Goal: Transaction & Acquisition: Purchase product/service

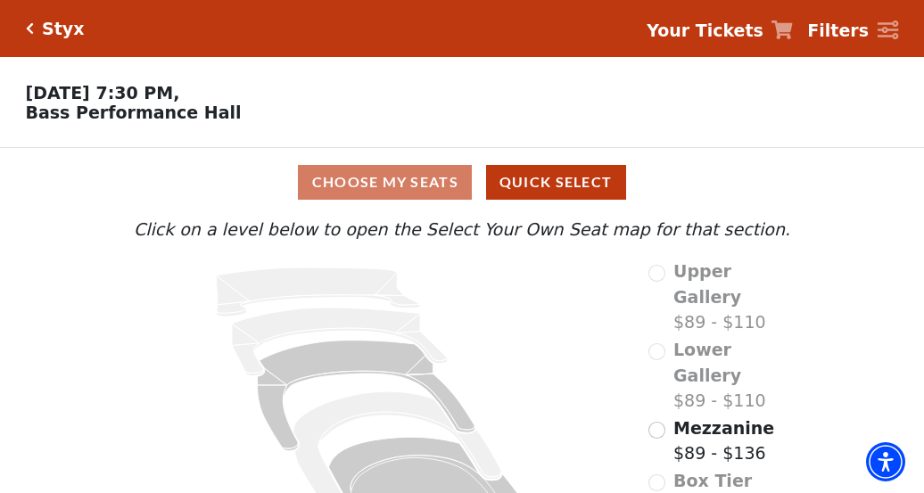
click at [434, 191] on div "Choose My Seats Quick Select" at bounding box center [462, 182] width 693 height 35
click at [657, 422] on input "Mezzanine$89 - $136\a" at bounding box center [656, 430] width 17 height 17
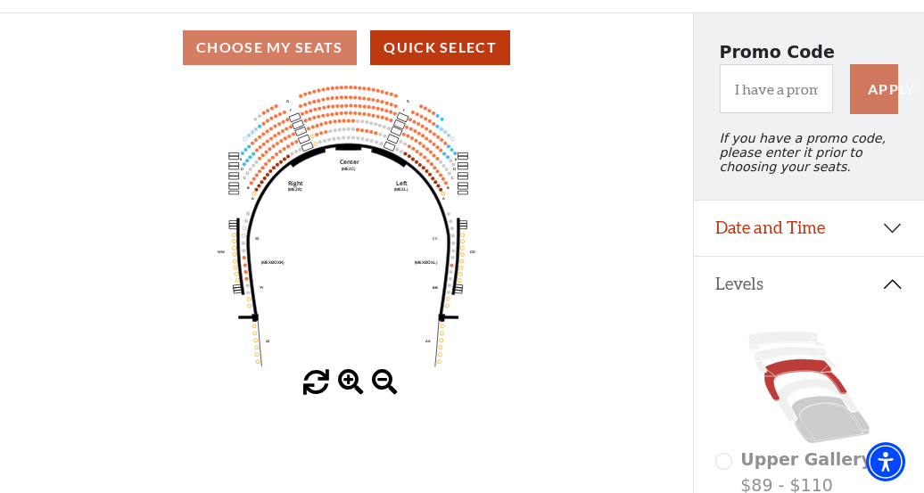
scroll to position [172, 0]
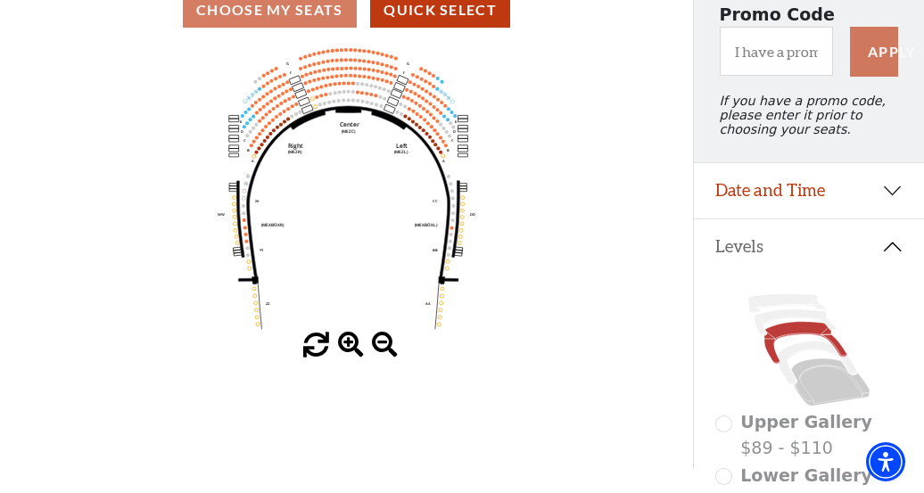
click at [350, 344] on span at bounding box center [351, 346] width 26 height 26
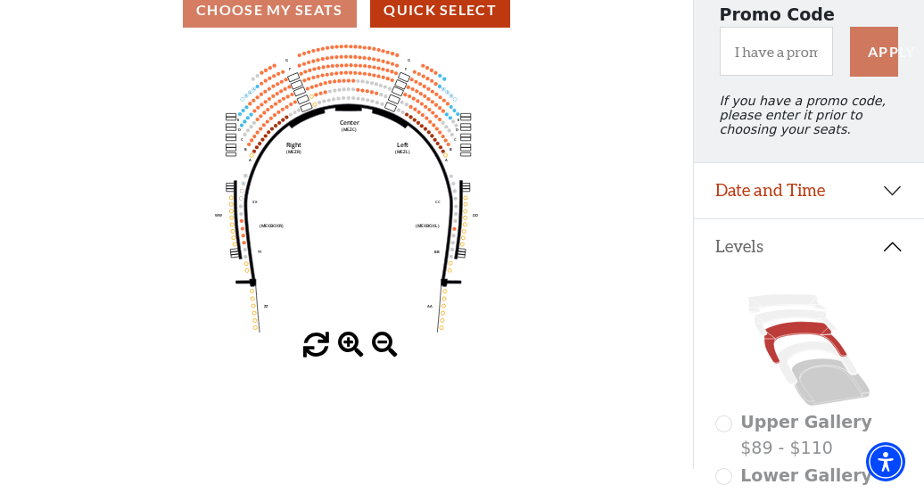
click at [350, 344] on span at bounding box center [351, 346] width 26 height 26
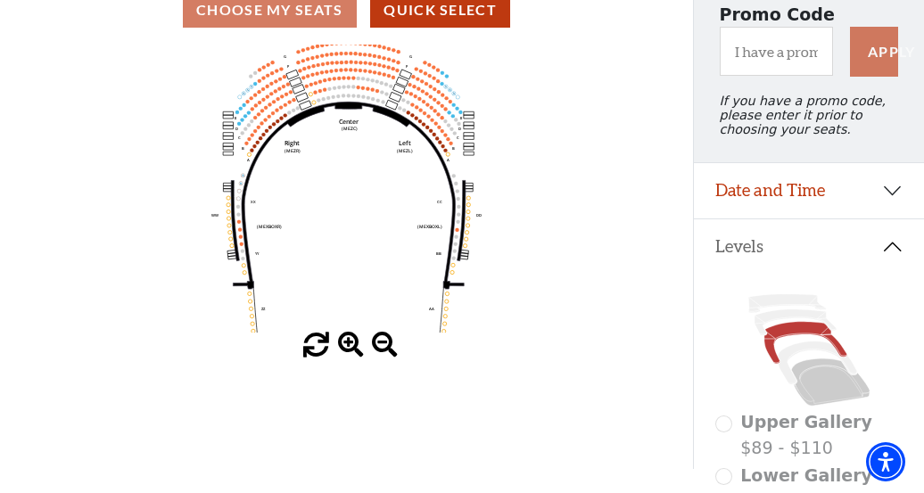
click at [350, 344] on span at bounding box center [351, 346] width 26 height 26
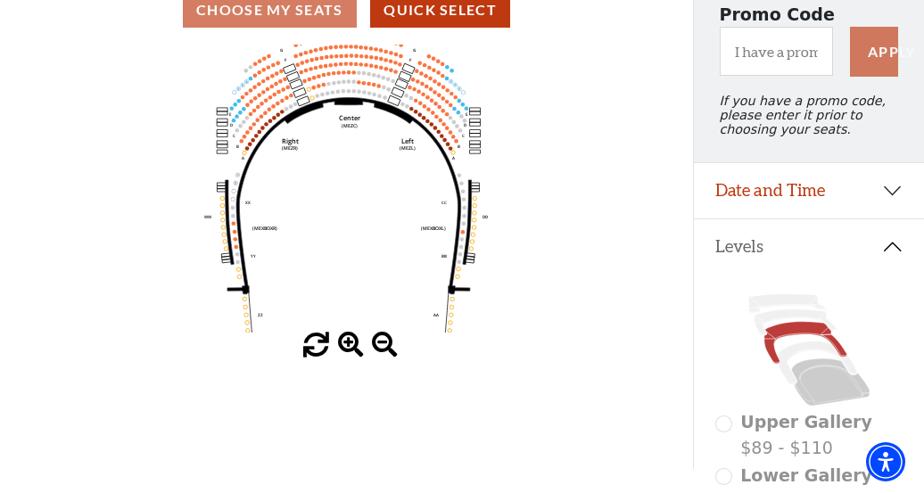
click at [350, 344] on span at bounding box center [351, 346] width 26 height 26
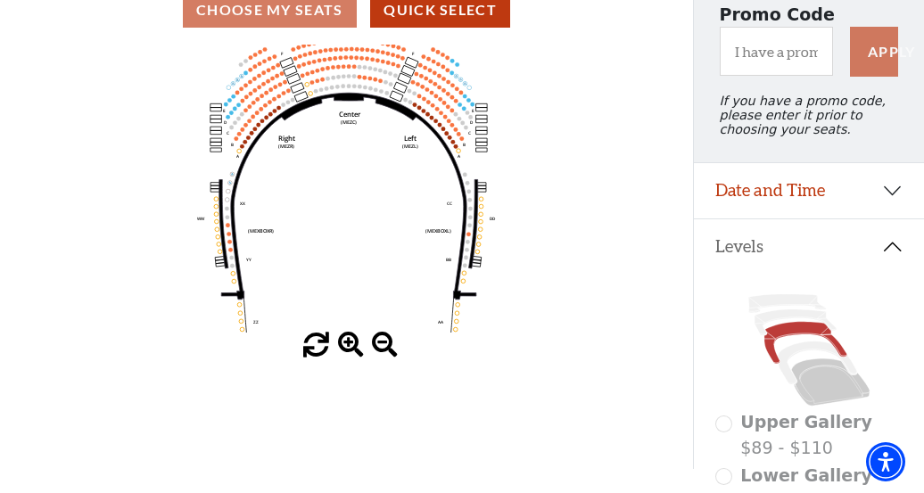
click at [350, 344] on span at bounding box center [351, 346] width 26 height 26
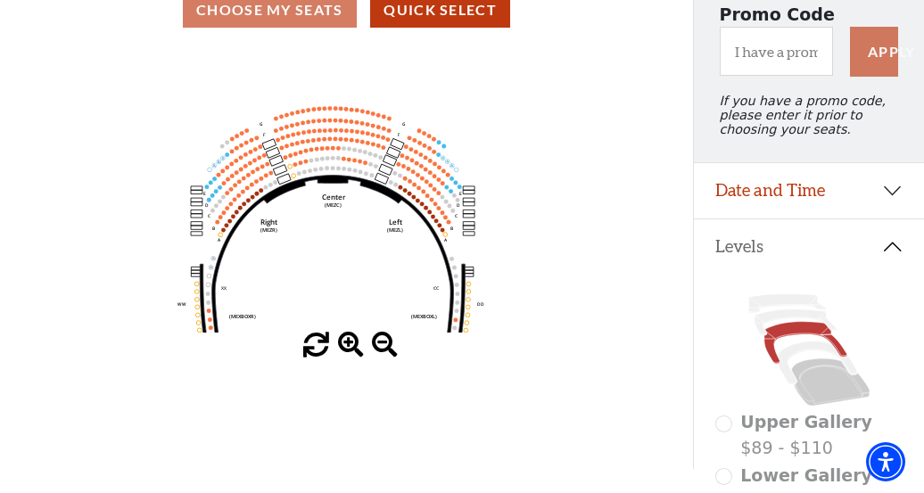
drag, startPoint x: 313, startPoint y: 190, endPoint x: 297, endPoint y: 264, distance: 75.7
click at [297, 275] on icon "Center (MEZC) Right (MEZR) Left (MEZL) (MEXBOXR) (MEXBOXL) XX WW CC DD YY BB ZZ…" at bounding box center [346, 189] width 623 height 288
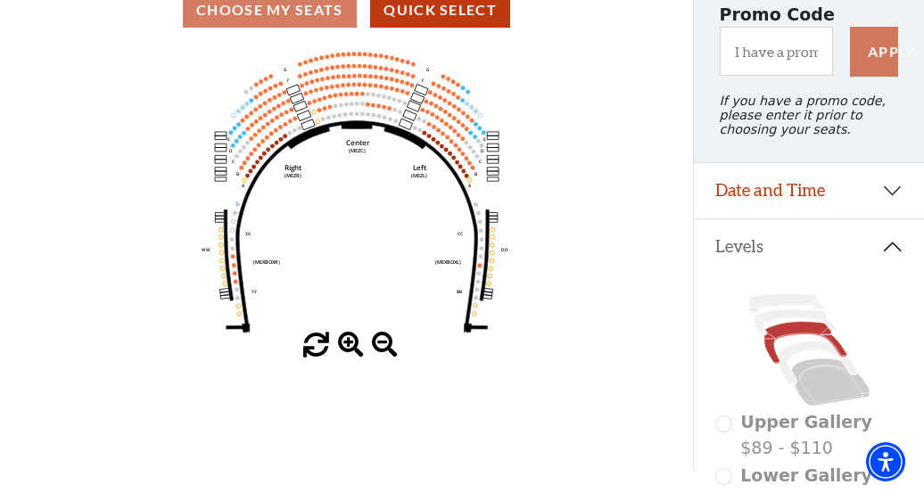
drag, startPoint x: 303, startPoint y: 285, endPoint x: 327, endPoint y: 230, distance: 60.3
click at [327, 230] on icon "Center (MEZC) Right (MEZR) Left (MEZL) (MEXBOXR) (MEXBOXL) XX WW CC DD YY BB ZZ…" at bounding box center [346, 189] width 623 height 288
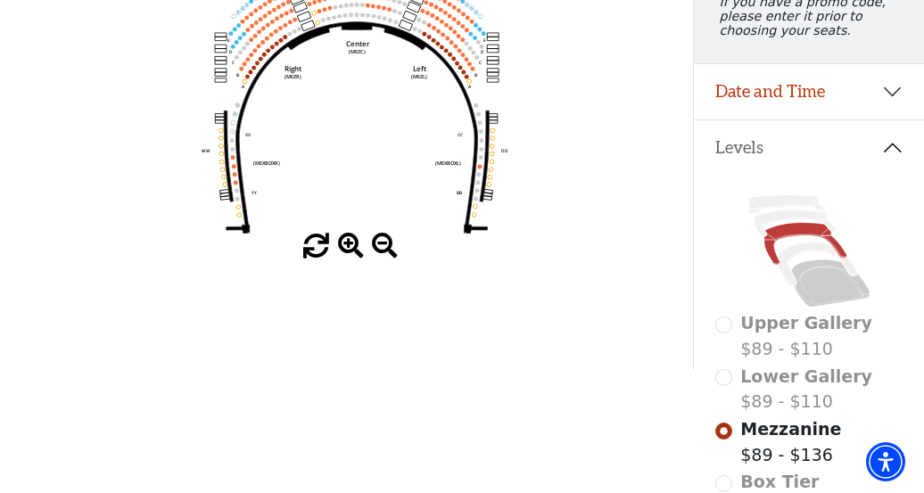
scroll to position [267, 0]
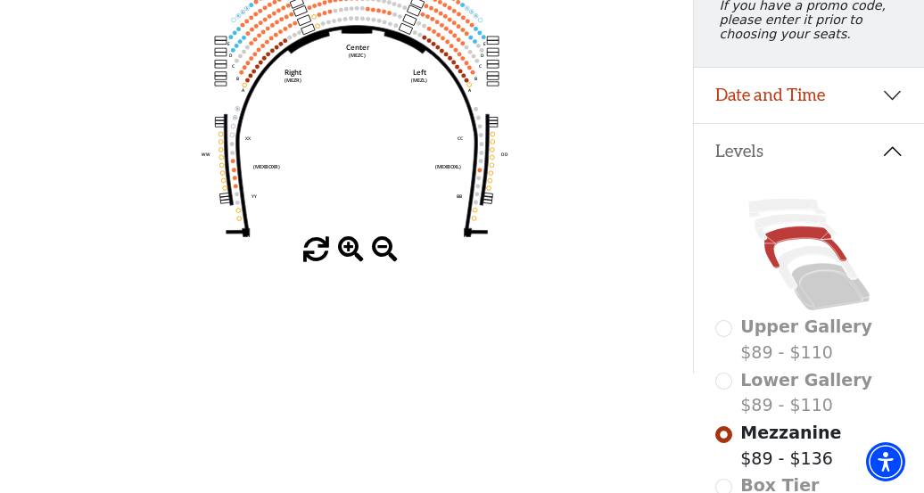
click at [344, 251] on span at bounding box center [351, 250] width 26 height 26
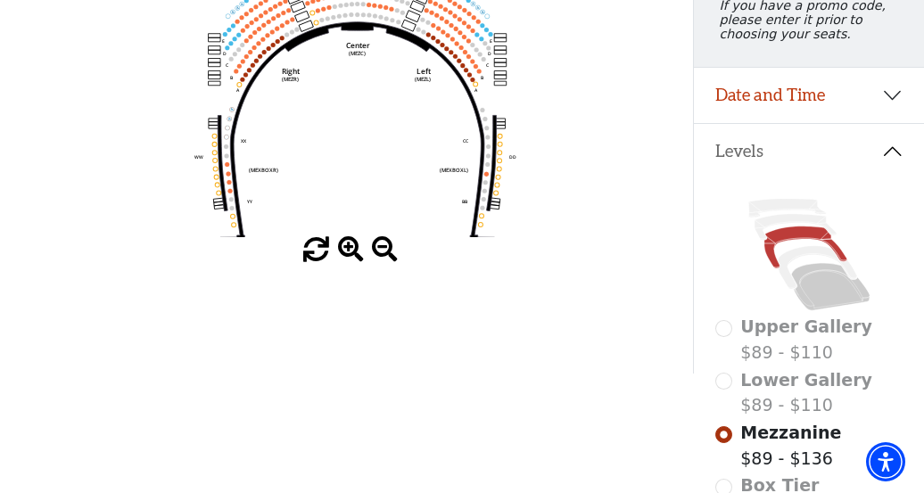
click at [344, 251] on span at bounding box center [351, 250] width 26 height 26
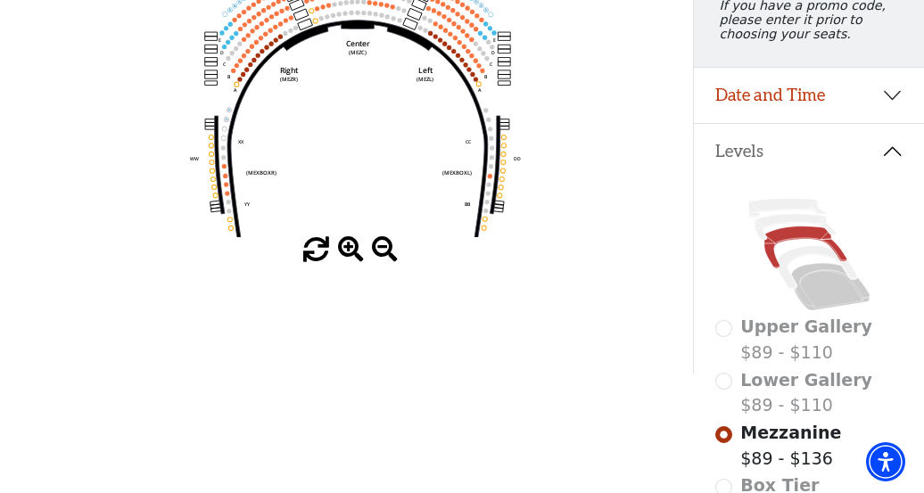
click at [344, 251] on span at bounding box center [351, 250] width 26 height 26
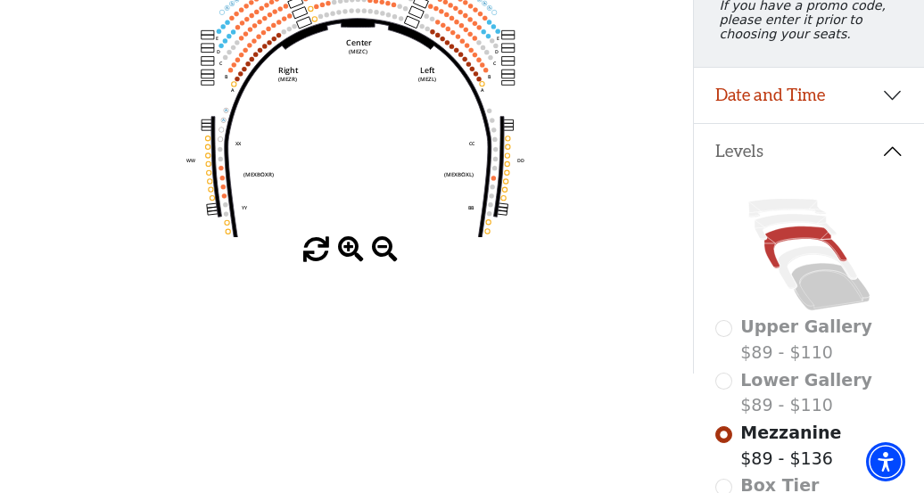
click at [344, 251] on span at bounding box center [351, 250] width 26 height 26
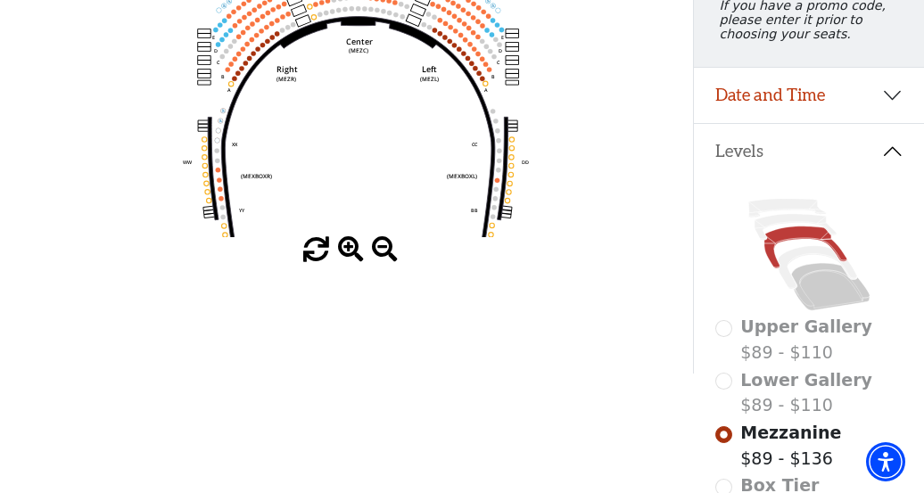
click at [344, 251] on span at bounding box center [351, 250] width 26 height 26
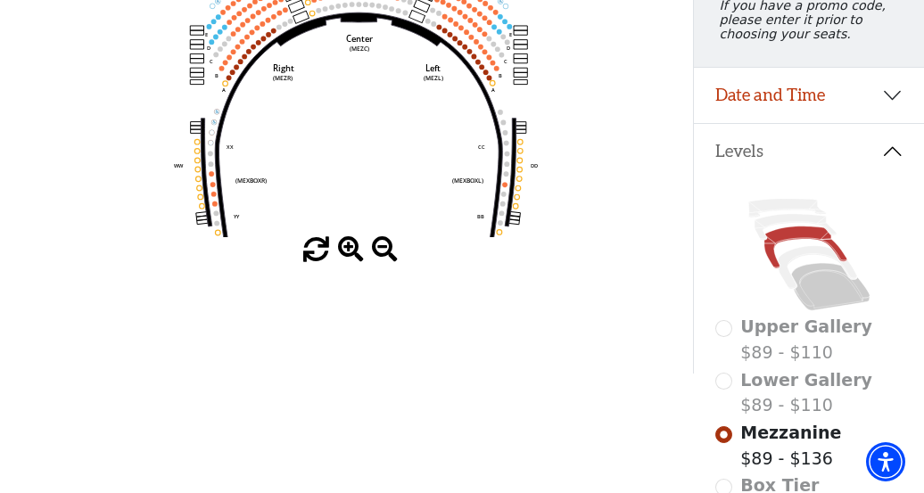
click at [344, 251] on span at bounding box center [351, 250] width 26 height 26
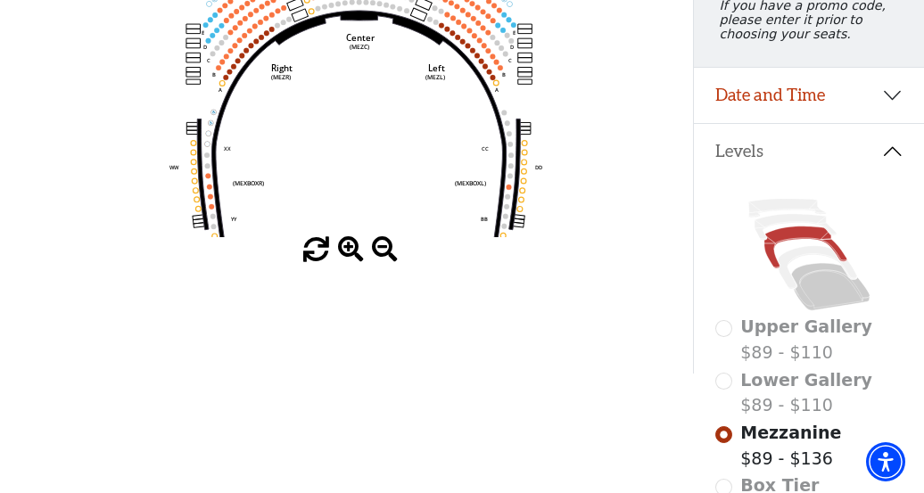
click at [344, 251] on span at bounding box center [351, 250] width 26 height 26
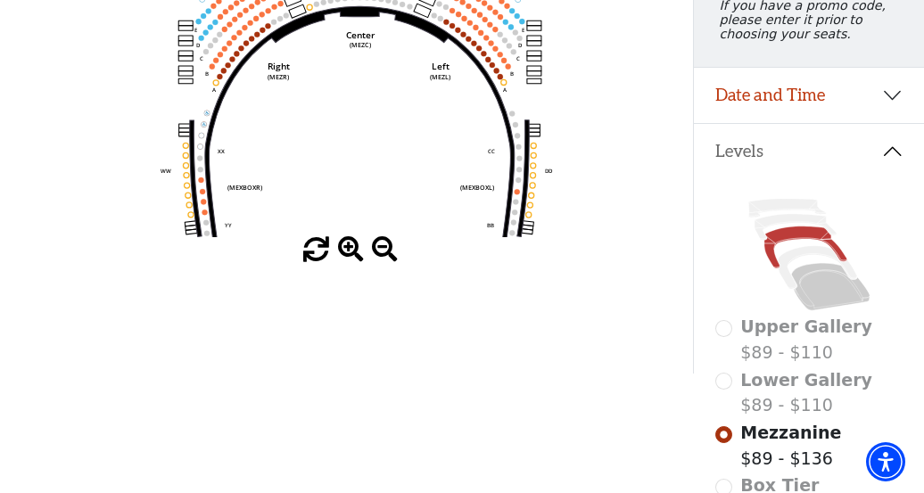
click at [344, 251] on span at bounding box center [351, 250] width 26 height 26
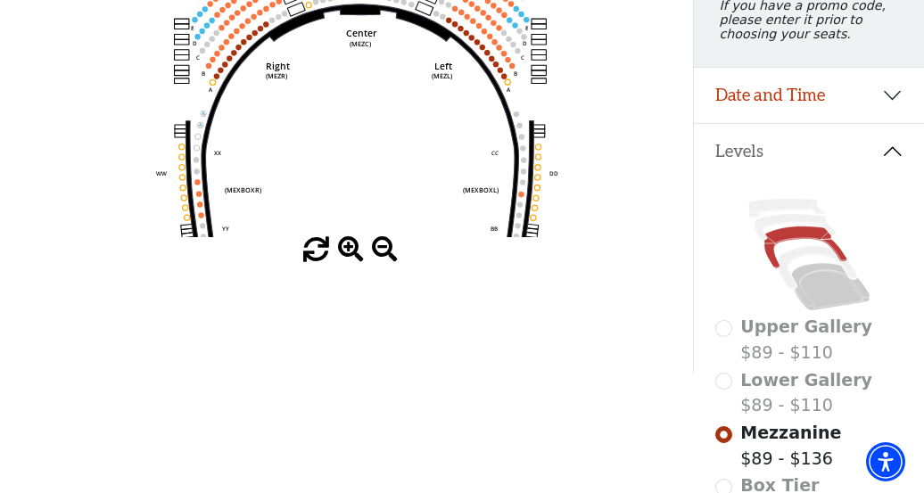
click at [344, 251] on span at bounding box center [351, 250] width 26 height 26
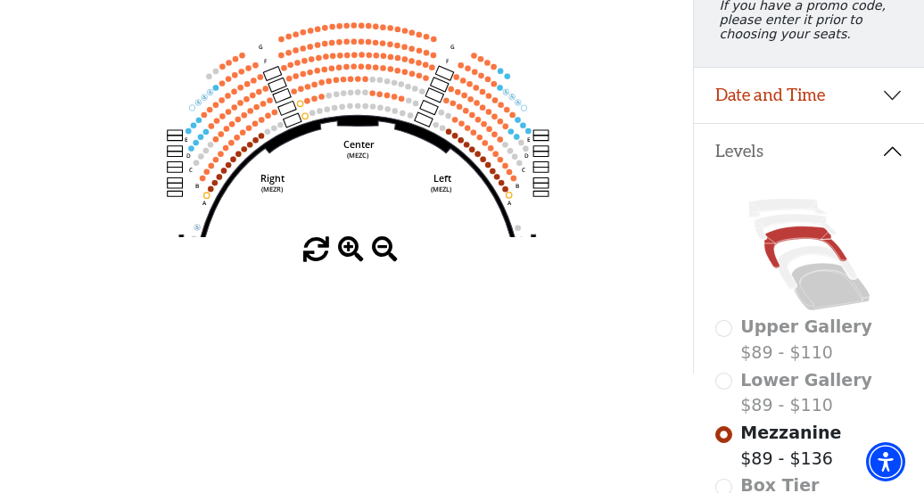
drag, startPoint x: 322, startPoint y: 80, endPoint x: 314, endPoint y: 179, distance: 99.3
click at [318, 188] on icon "Center (MEZC) Right (MEZR) Left (MEZL) (MEXBOXR) (MEXBOXL) XX WW CC DD YY BB ZZ…" at bounding box center [346, 93] width 623 height 288
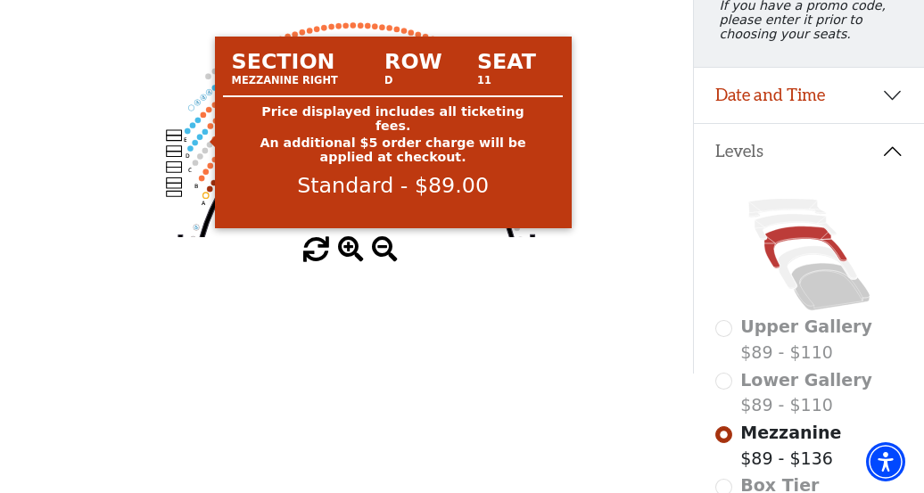
click at [205, 134] on circle at bounding box center [204, 130] width 5 height 5
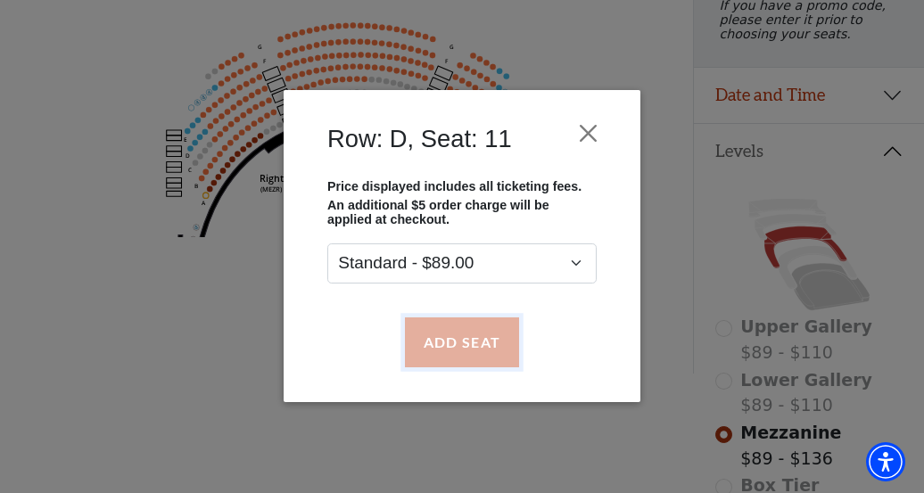
click at [468, 344] on button "Add Seat" at bounding box center [462, 342] width 114 height 50
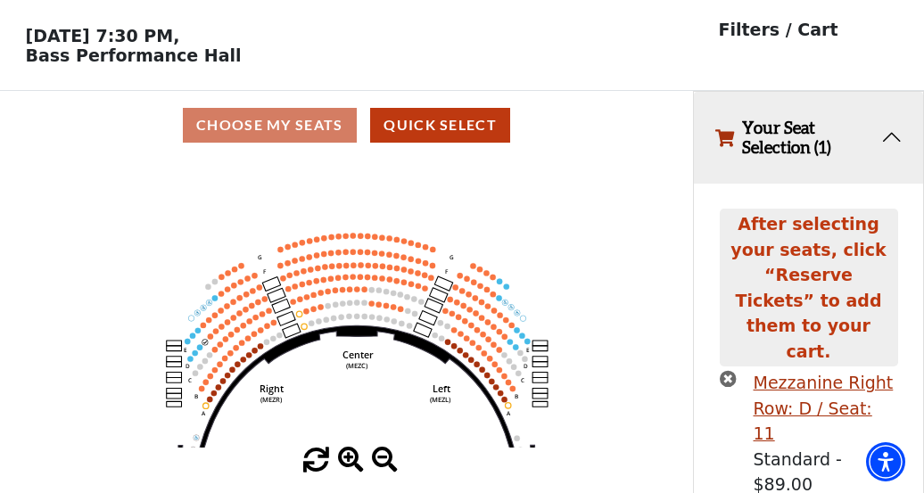
scroll to position [121, 0]
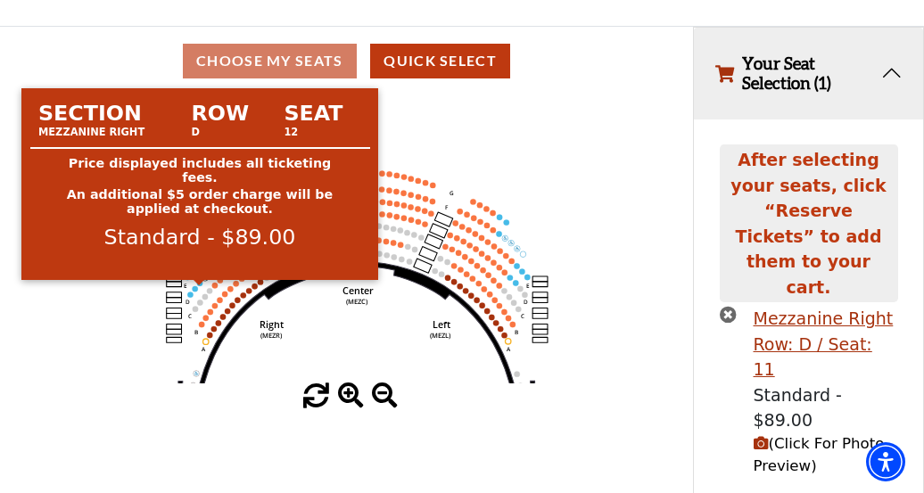
click at [200, 285] on circle at bounding box center [199, 282] width 5 height 5
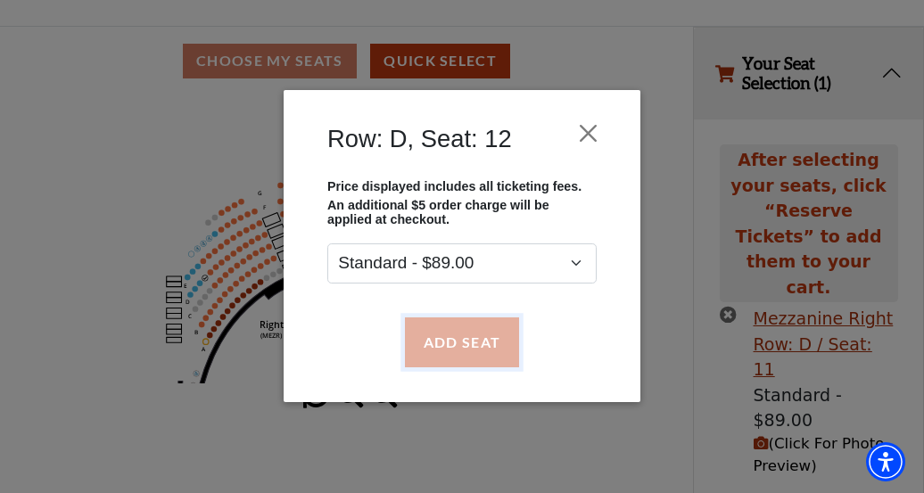
click at [452, 333] on button "Add Seat" at bounding box center [462, 342] width 114 height 50
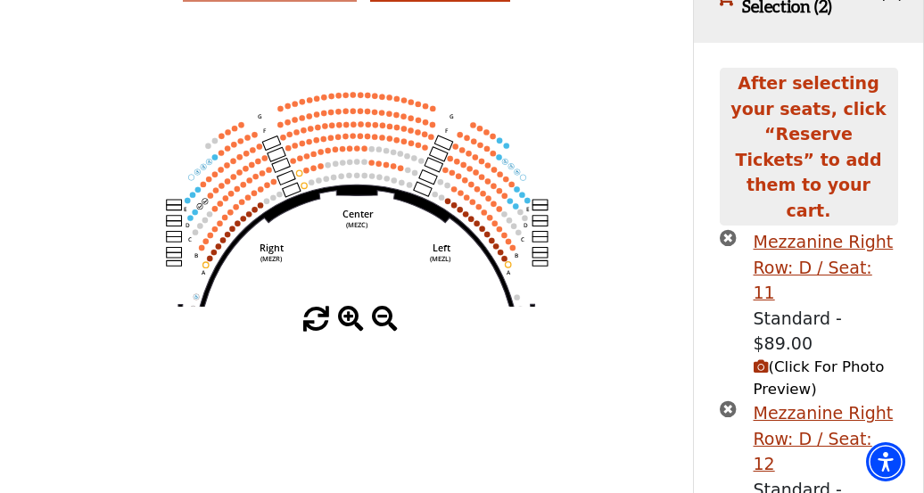
scroll to position [199, 0]
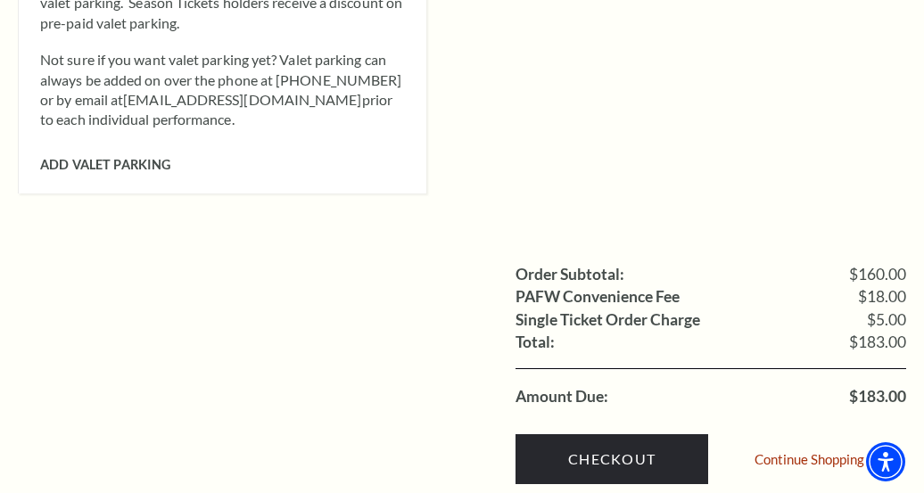
scroll to position [1694, 0]
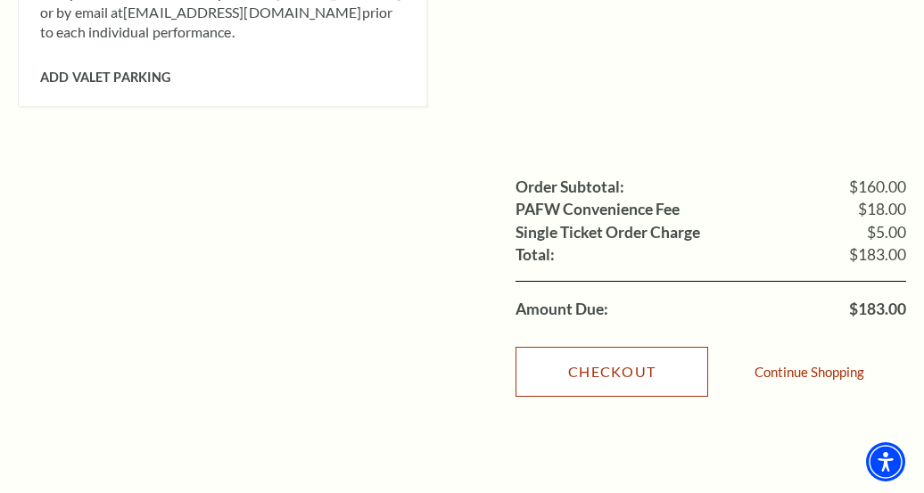
click at [629, 347] on link "Checkout" at bounding box center [611, 372] width 193 height 50
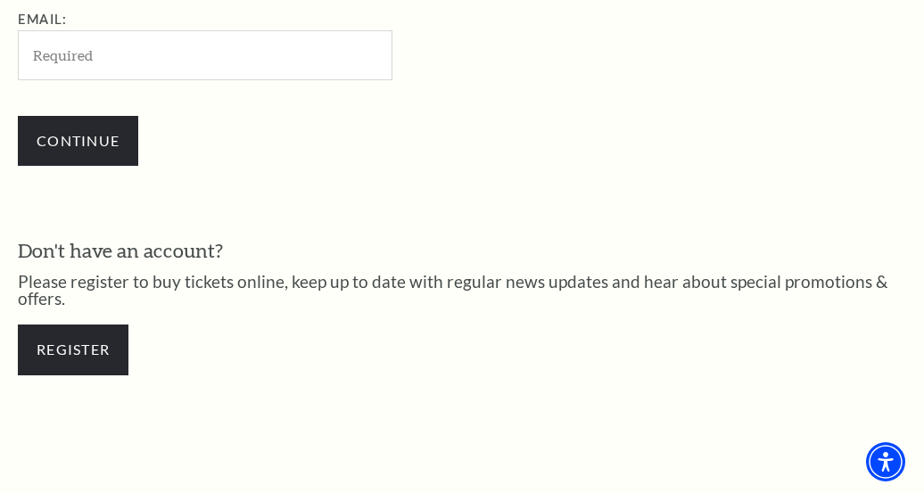
scroll to position [628, 0]
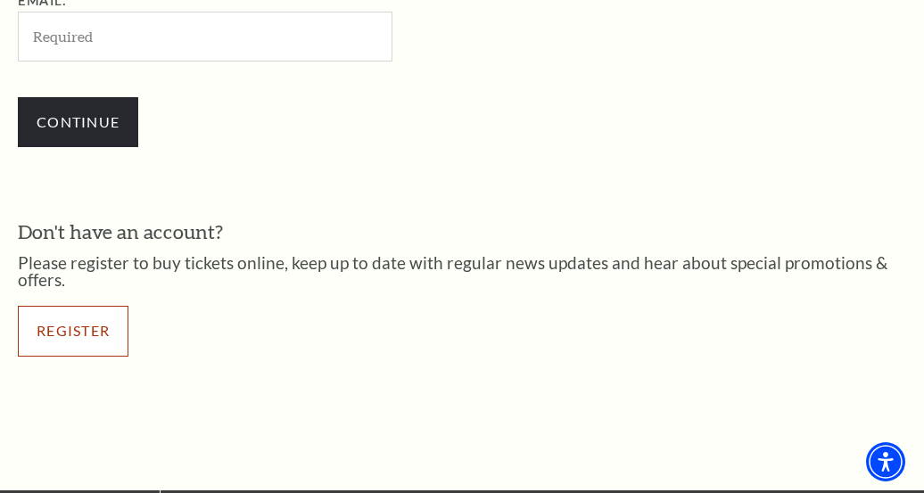
click at [106, 344] on link "Register" at bounding box center [73, 331] width 111 height 50
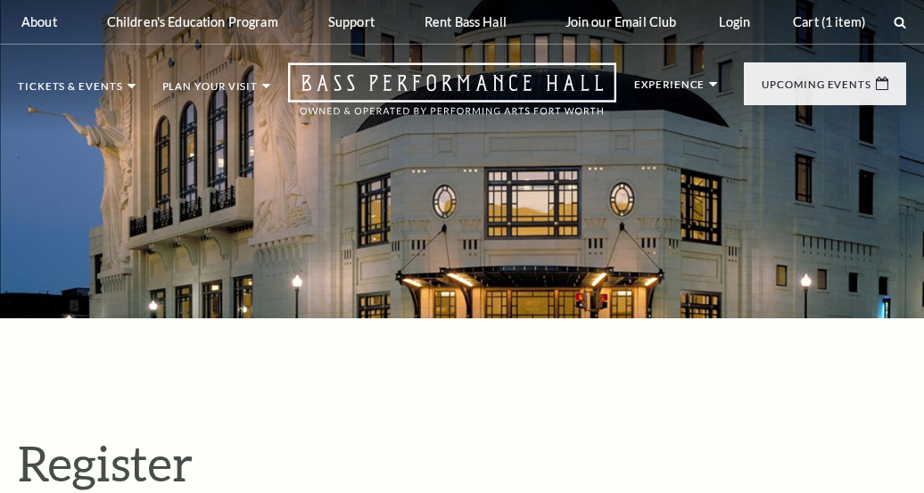
select select "1"
select select "TX"
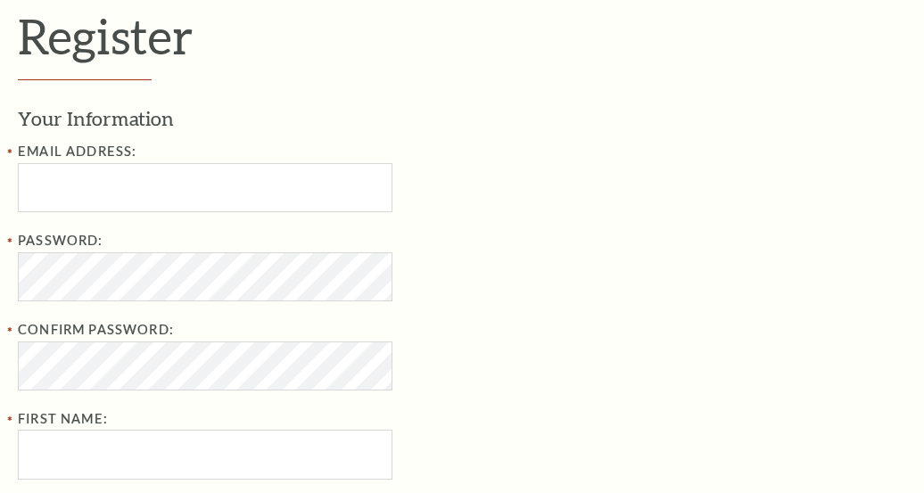
scroll to position [446, 0]
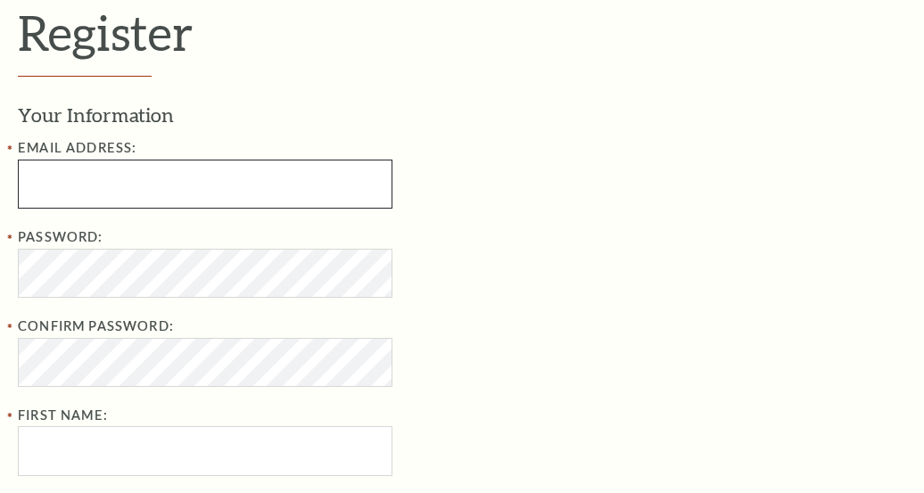
type input "tamecka.dionisio5808@outlook.com"
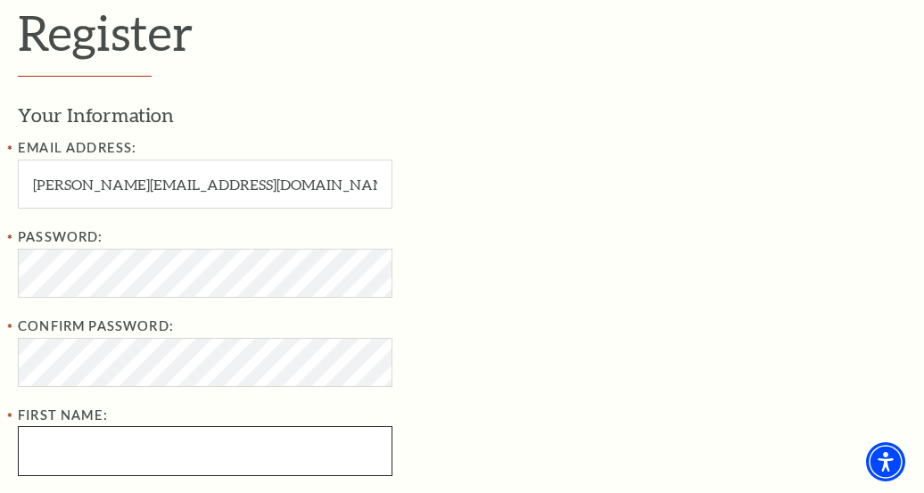
type input "Tamecka"
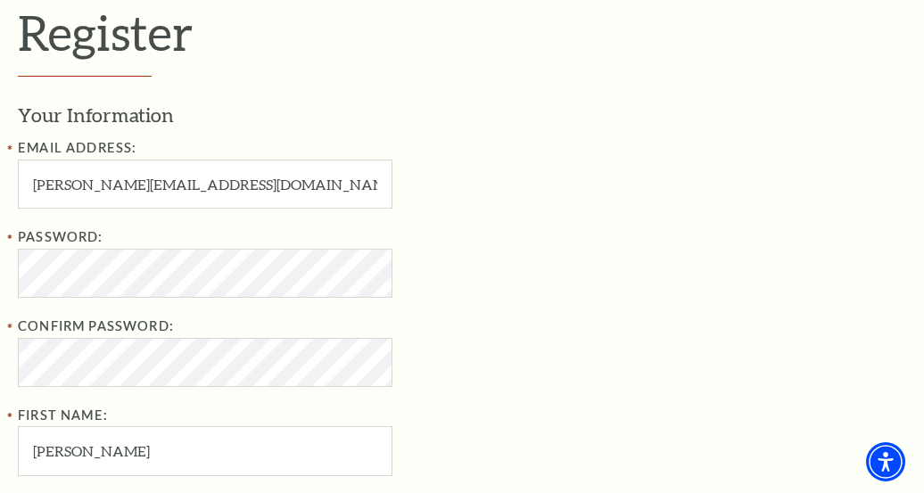
type input "Dionisio"
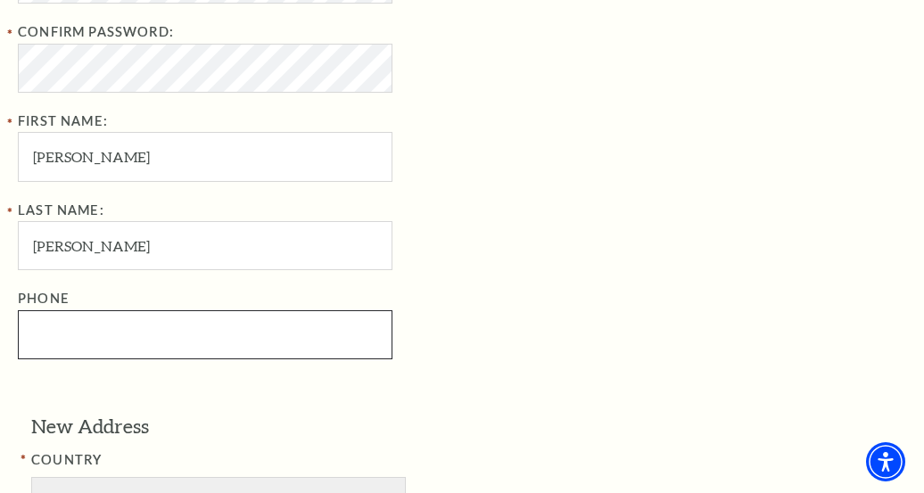
type input "8282191042"
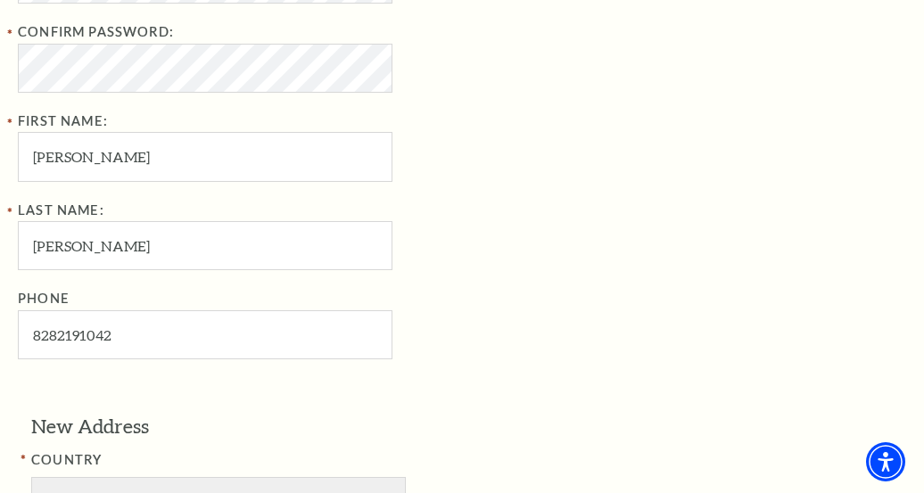
type input "Dallas"
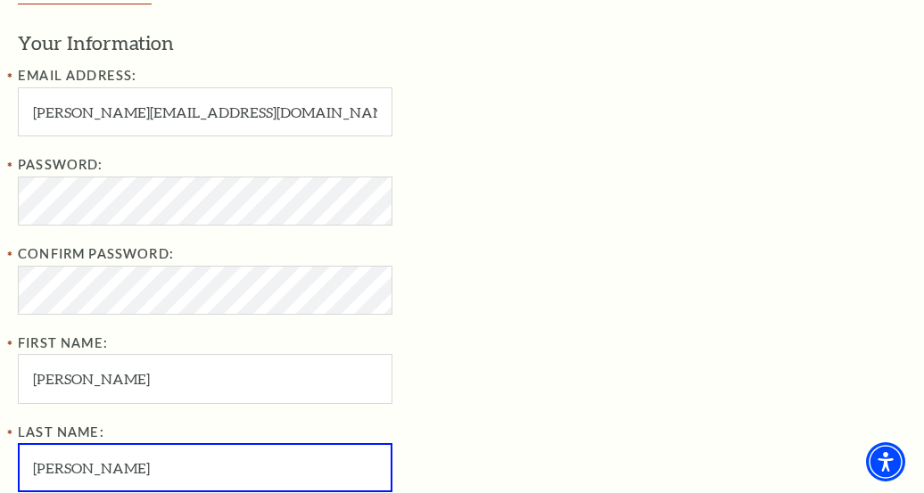
scroll to position [829, 0]
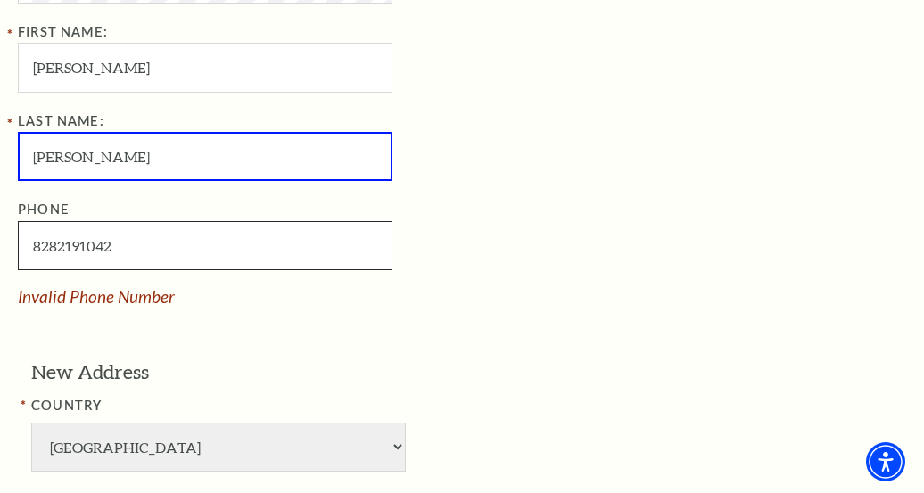
type input "828-219-1042"
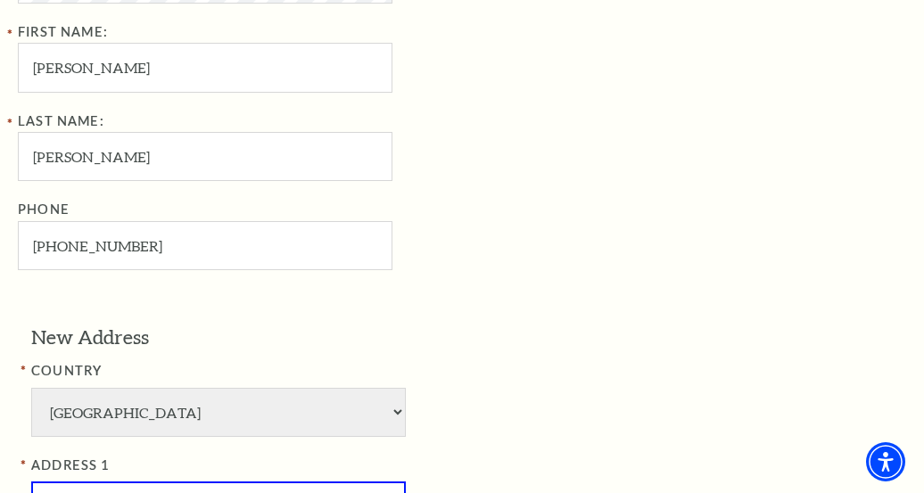
scroll to position [867, 0]
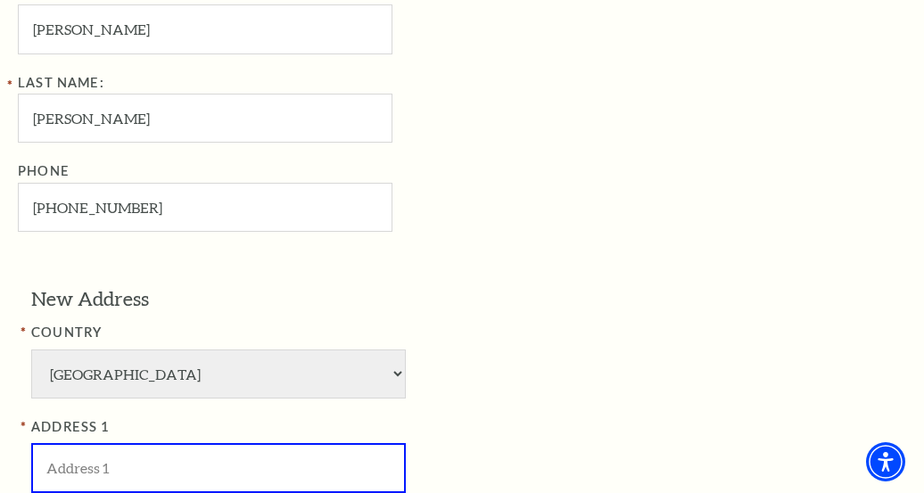
click at [123, 456] on input "ADDRESS 1" at bounding box center [218, 467] width 374 height 49
paste input "1222 N Bishop Ave Ste 200"
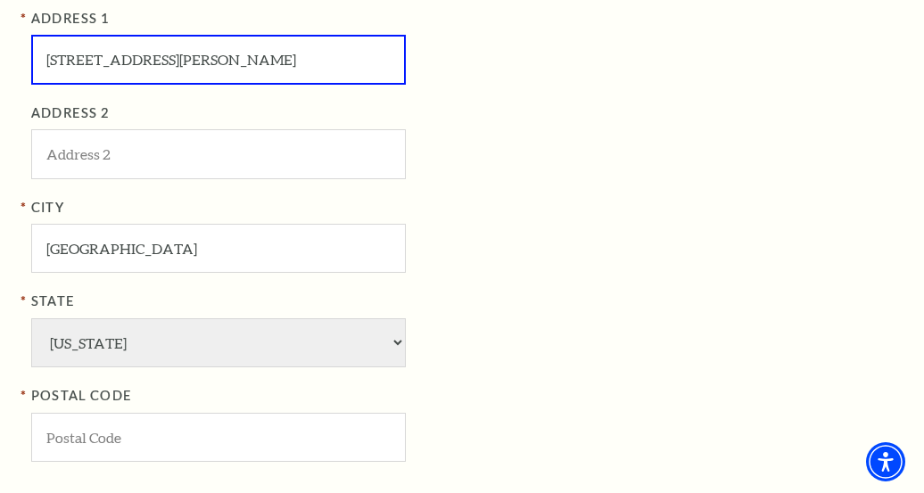
scroll to position [1313, 0]
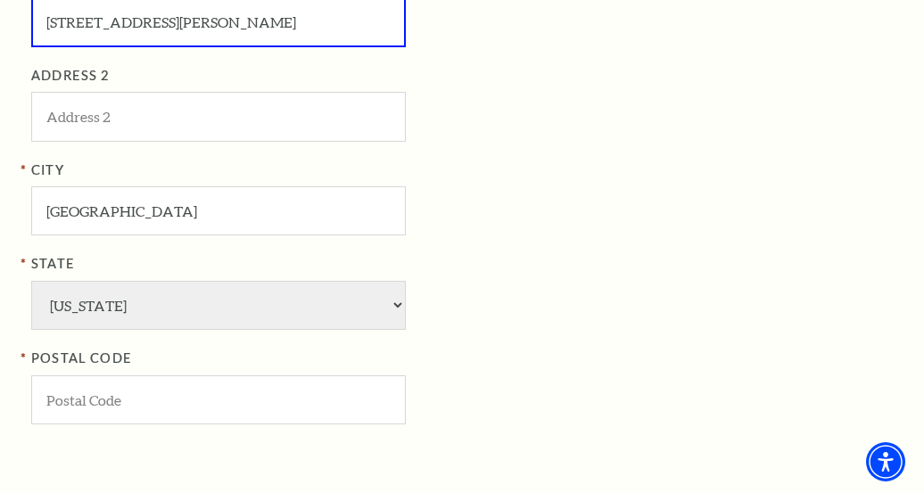
type input "1222 N Bishop Ave Ste 200"
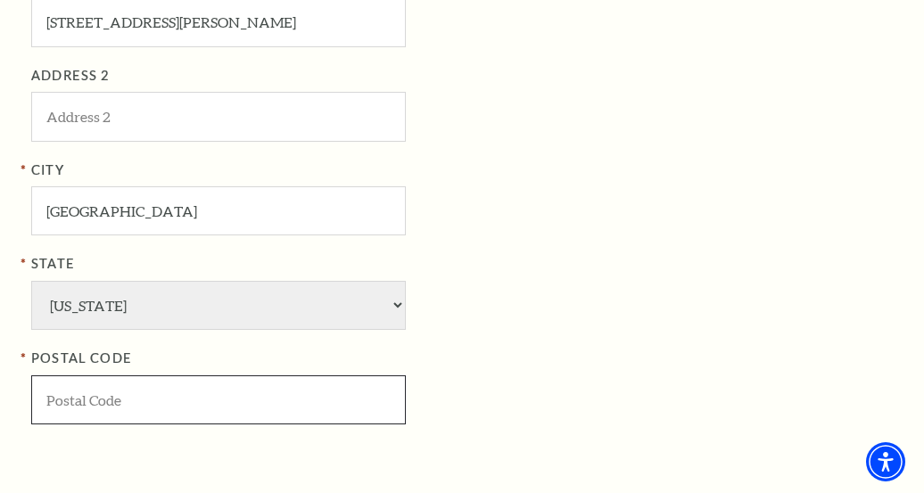
click at [151, 388] on input "POSTAL CODE" at bounding box center [218, 399] width 374 height 49
paste input "8282191042"
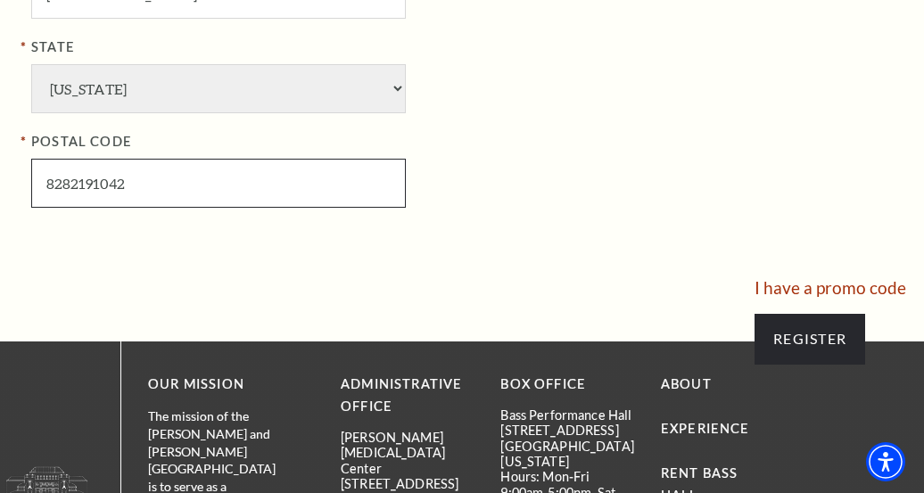
scroll to position [1670, 0]
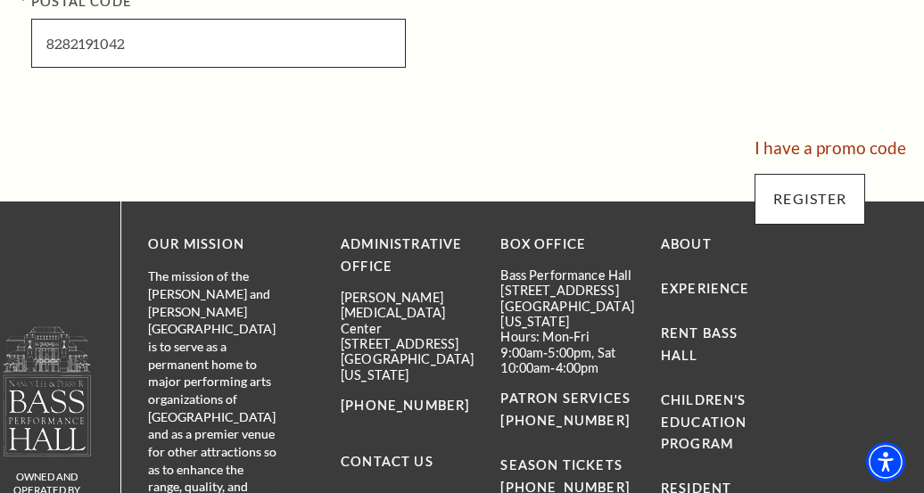
type input "8282191042"
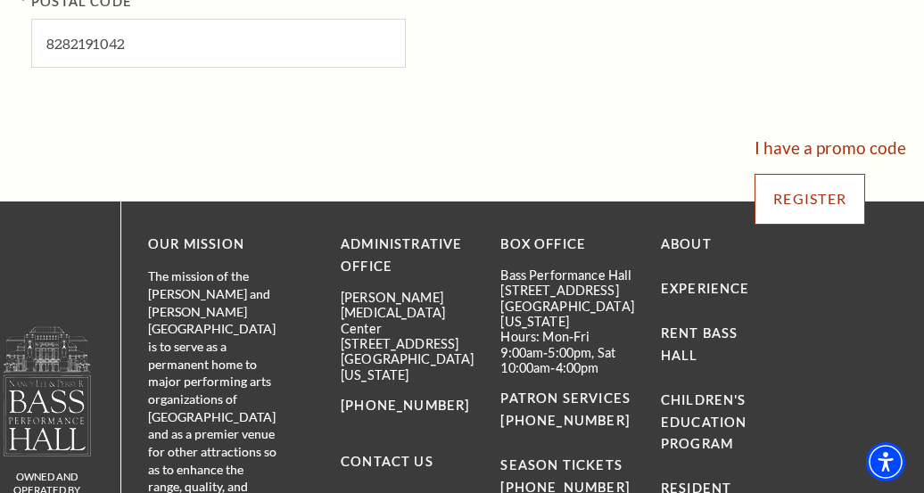
click at [830, 202] on input "Register" at bounding box center [809, 199] width 111 height 50
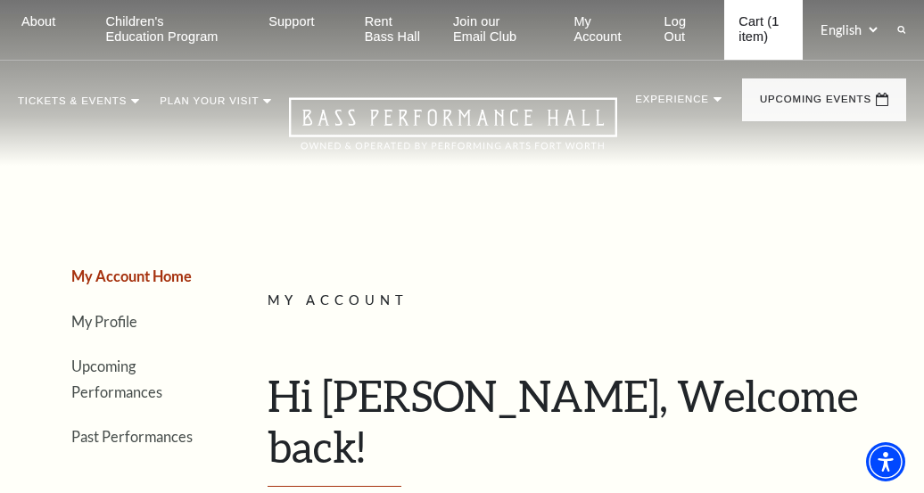
click at [755, 42] on link "Cart (1 item)" at bounding box center [763, 30] width 78 height 60
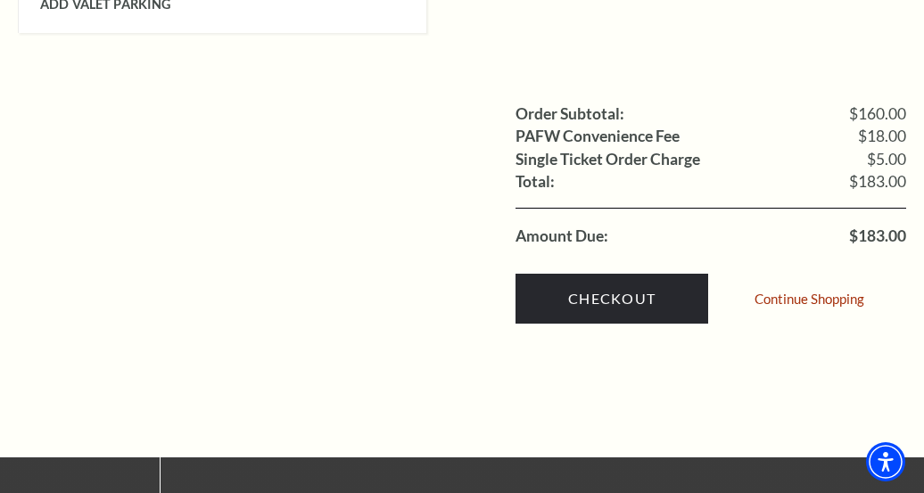
scroll to position [1783, 0]
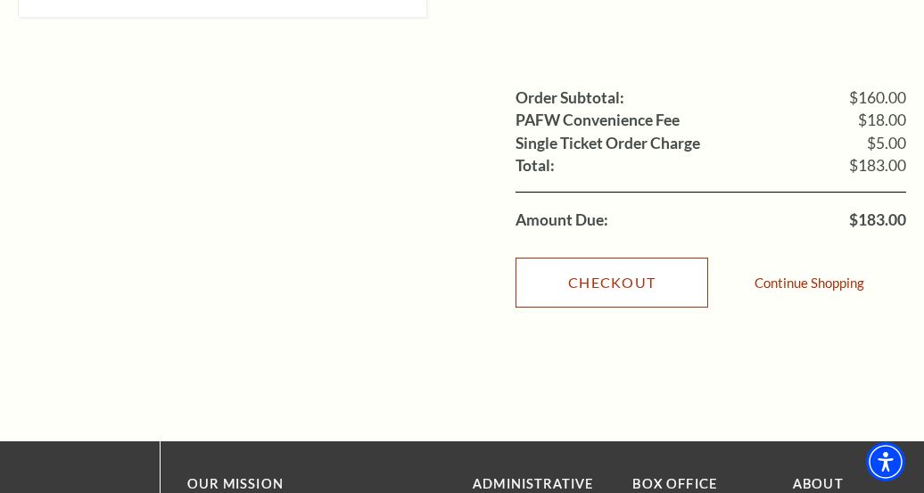
click at [633, 260] on link "Checkout" at bounding box center [611, 283] width 193 height 50
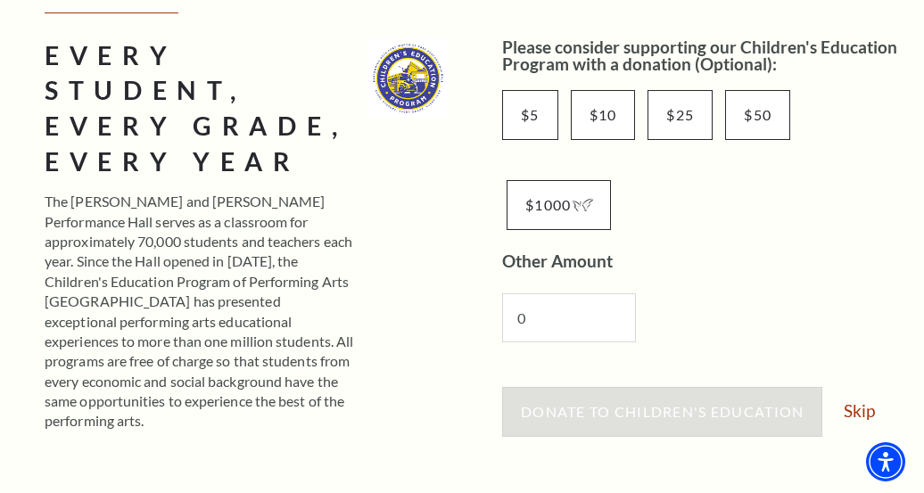
scroll to position [535, 0]
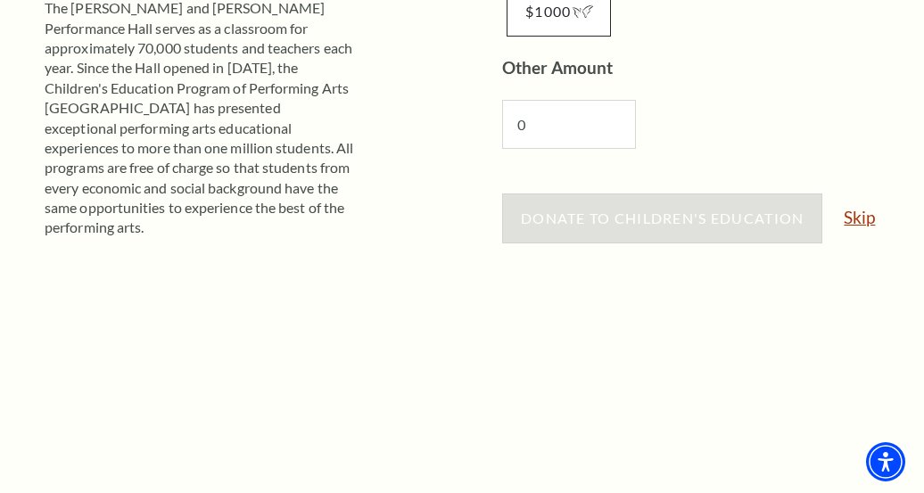
click at [859, 220] on link "Skip" at bounding box center [858, 217] width 31 height 17
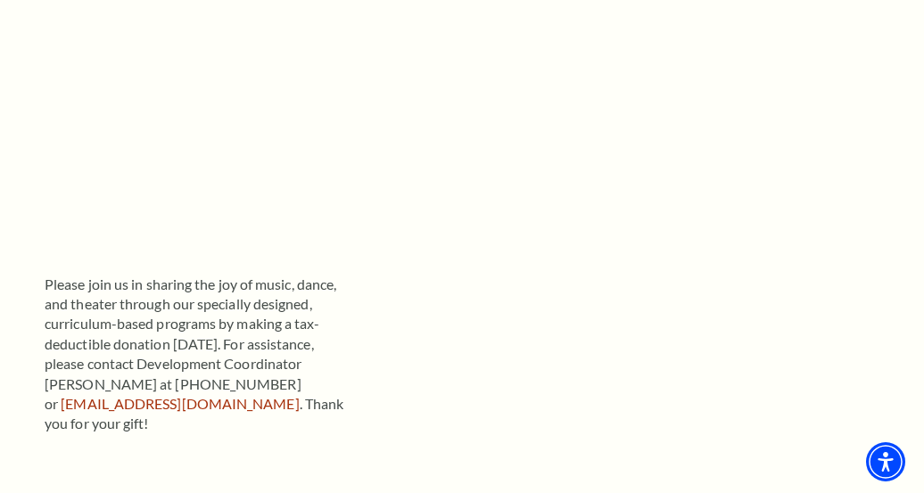
scroll to position [1070, 0]
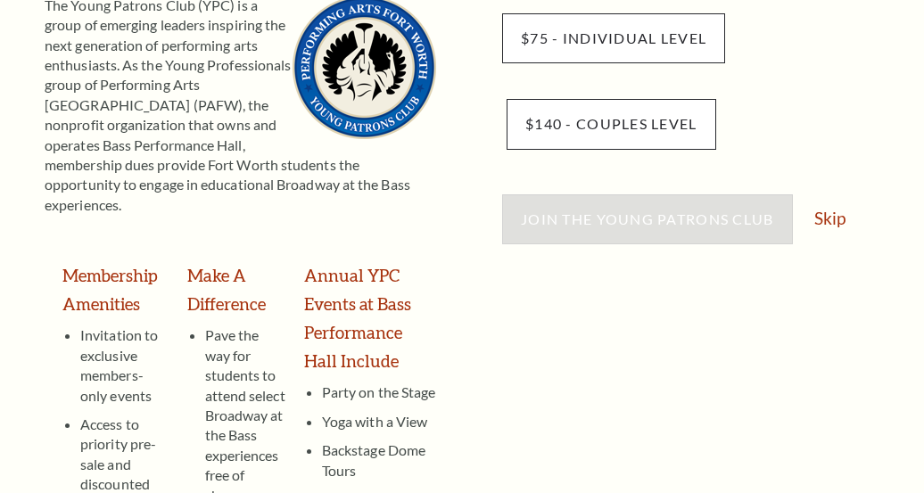
scroll to position [357, 0]
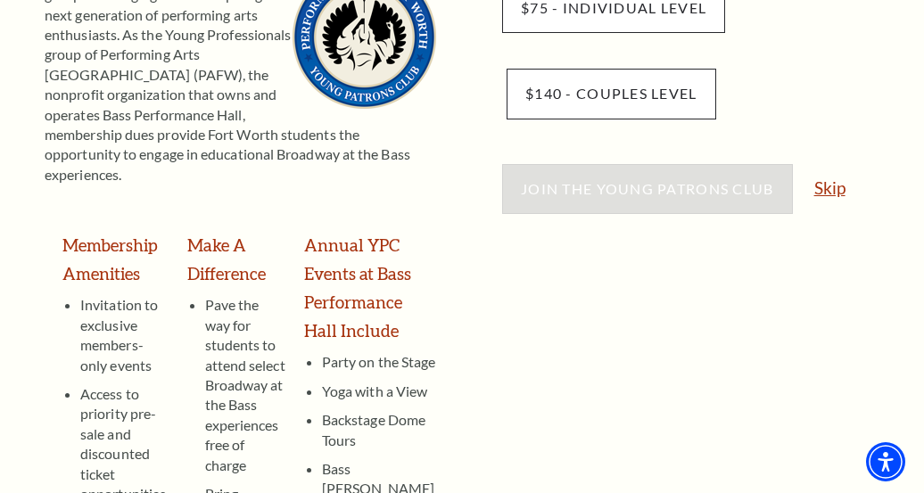
click at [830, 190] on link "Skip" at bounding box center [829, 187] width 31 height 17
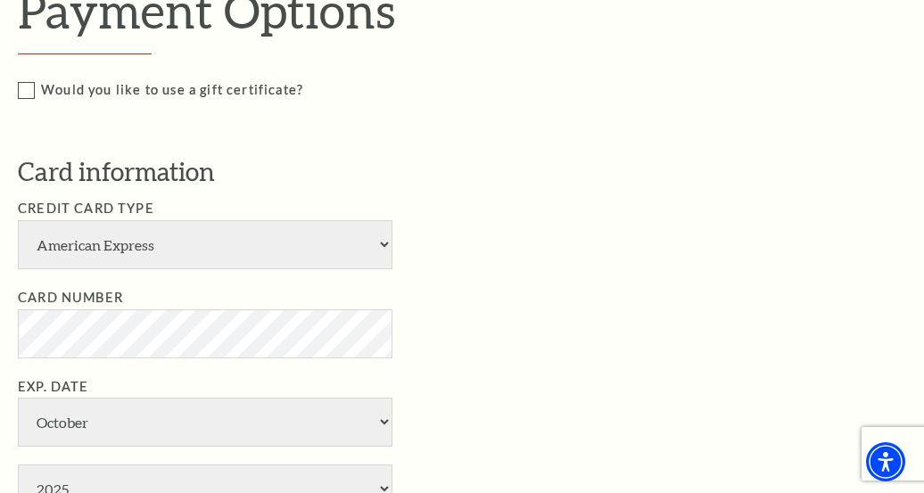
scroll to position [892, 0]
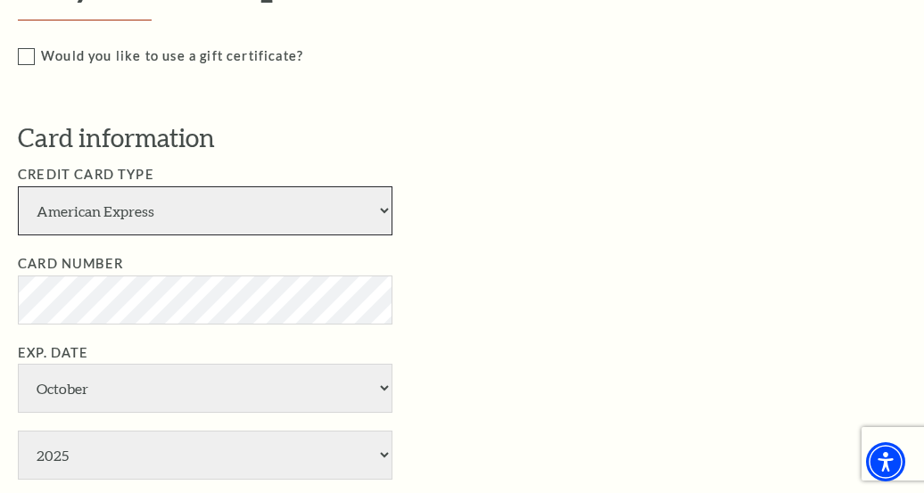
click at [168, 218] on select "American Express Visa Master Card Discover" at bounding box center [205, 210] width 374 height 49
select select "25"
click at [18, 186] on select "American Express Visa Master Card Discover" at bounding box center [205, 210] width 374 height 49
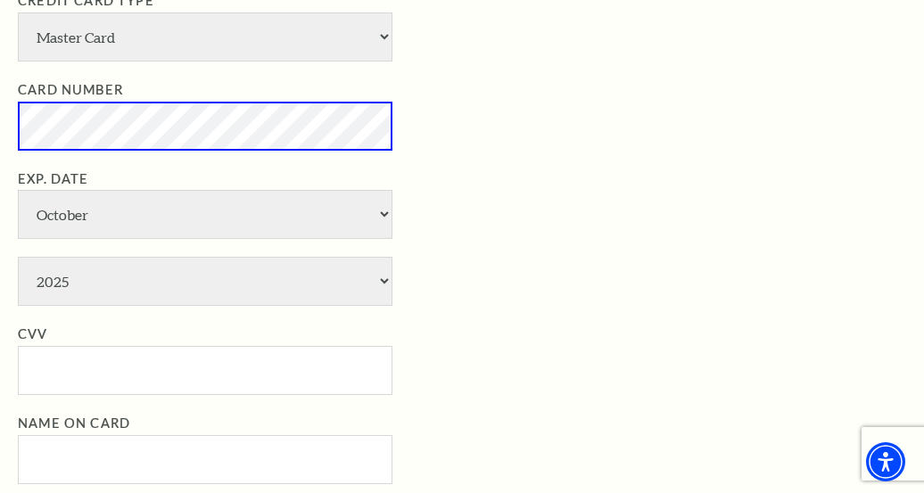
scroll to position [1070, 0]
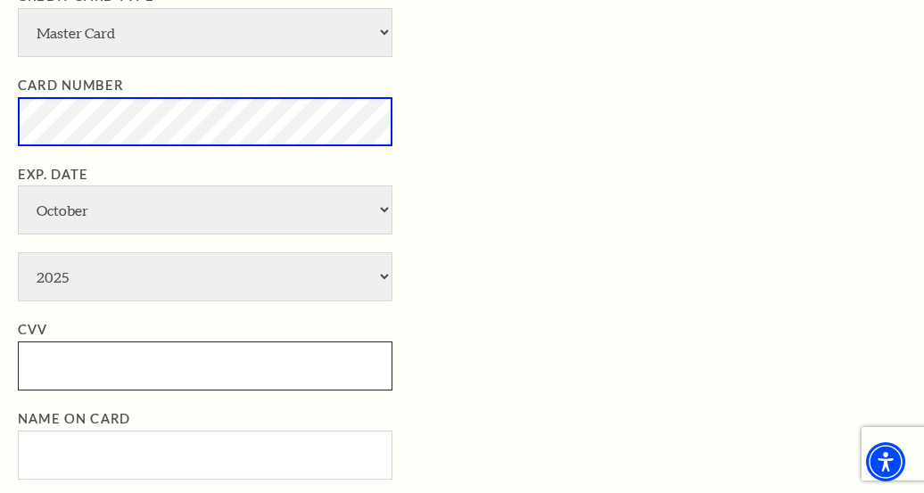
click at [93, 368] on input "CVV" at bounding box center [205, 365] width 374 height 49
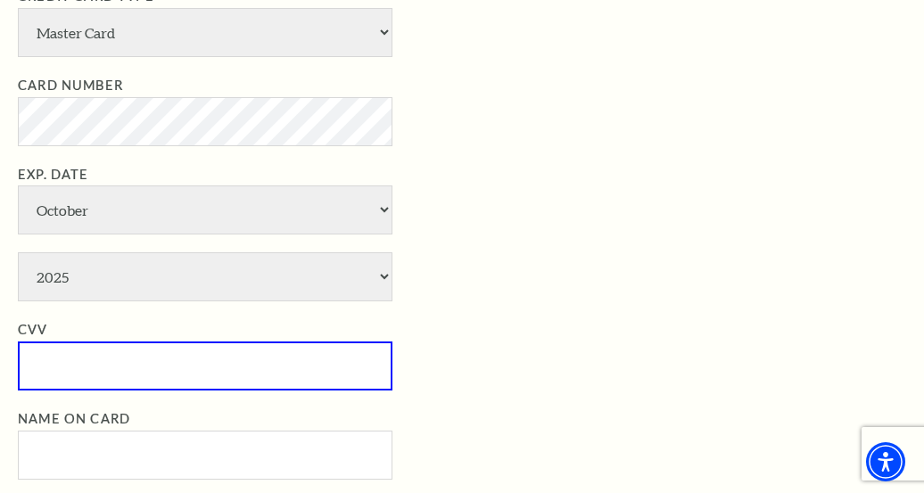
click at [123, 383] on input "CVV" at bounding box center [205, 365] width 374 height 49
paste input "159"
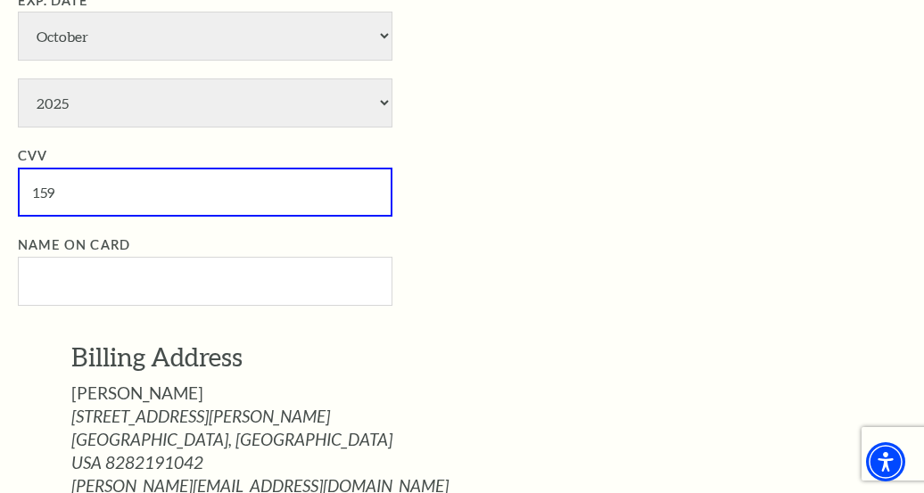
scroll to position [1248, 0]
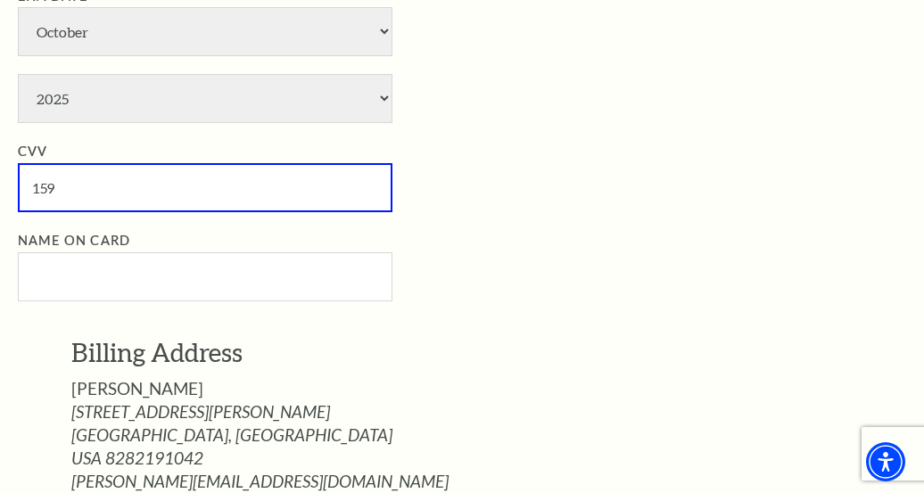
type input "159"
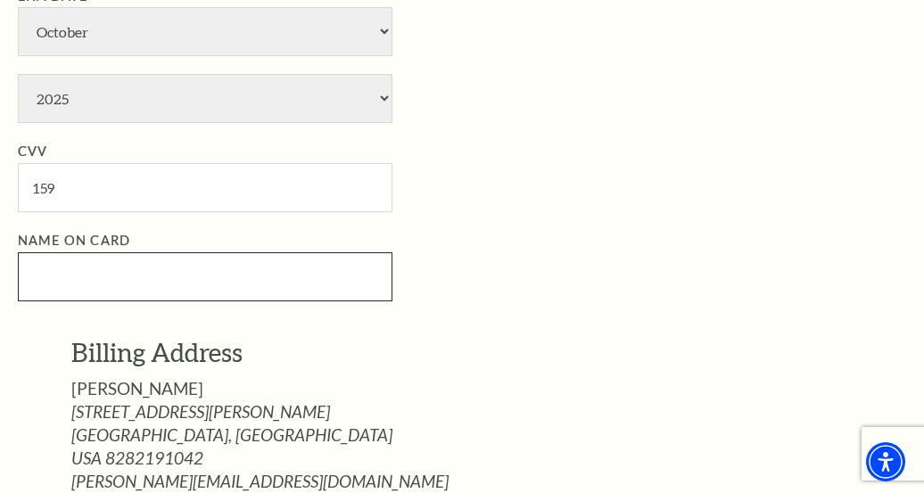
drag, startPoint x: 98, startPoint y: 272, endPoint x: 117, endPoint y: 276, distance: 19.2
click at [98, 273] on input "Name on Card" at bounding box center [205, 276] width 374 height 49
paste input "Tamecka Dionisio"
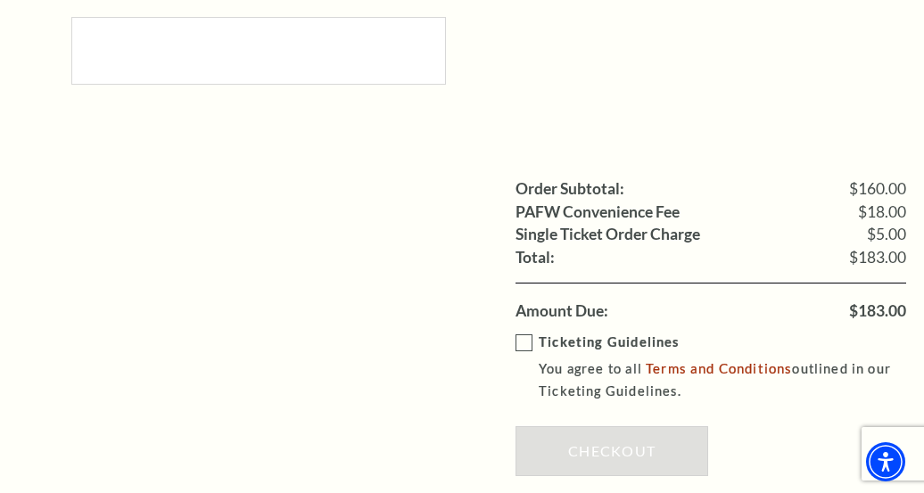
scroll to position [2140, 0]
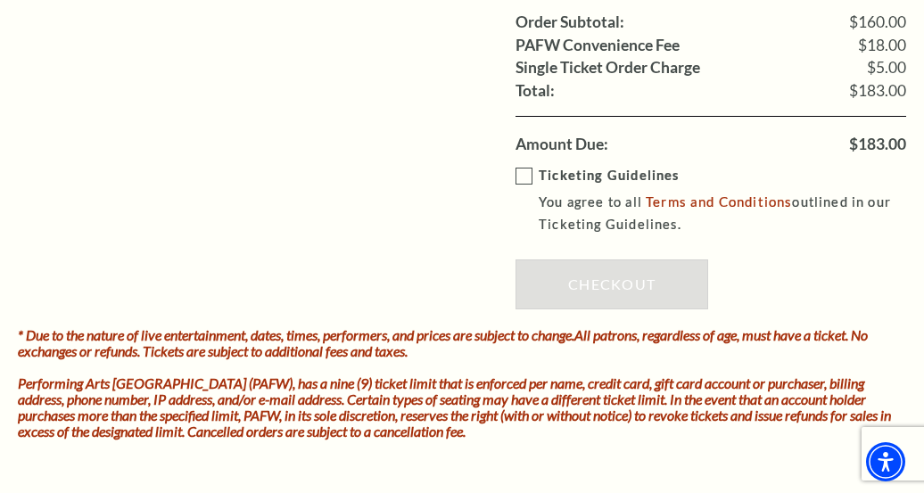
type input "Tamecka Dionisio"
click at [530, 179] on label "Ticketing Guidelines You agree to all Terms and Conditions outlined in our Tick…" at bounding box center [723, 200] width 416 height 71
click at [0, 0] on input "Ticketing Guidelines You agree to all Terms and Conditions outlined in our Tick…" at bounding box center [0, 0] width 0 height 0
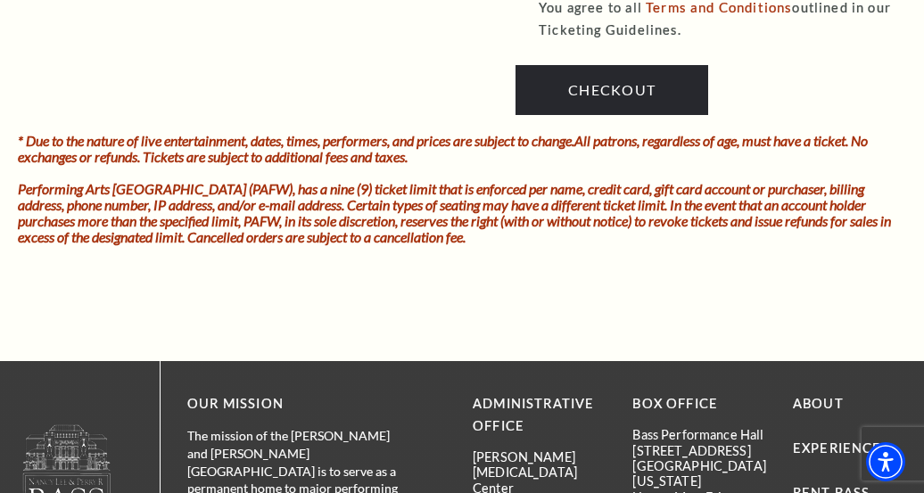
scroll to position [2229, 0]
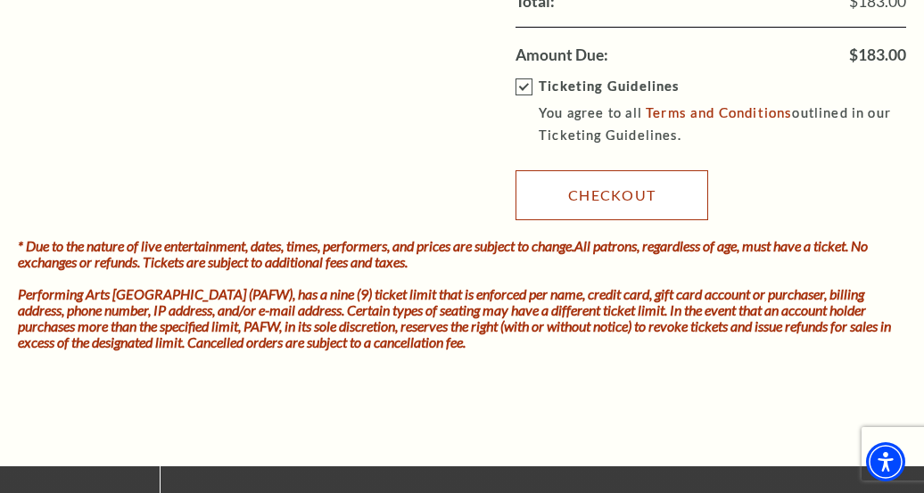
click at [609, 190] on link "Checkout" at bounding box center [611, 195] width 193 height 50
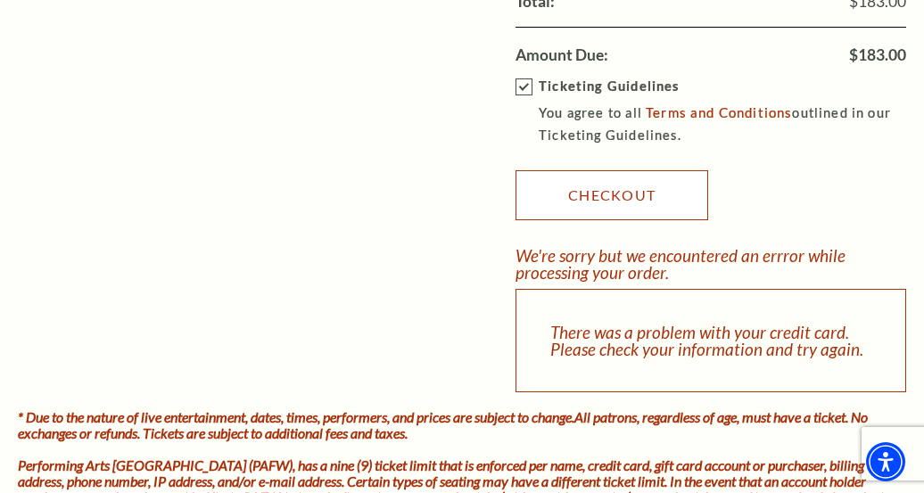
click at [610, 214] on link "Checkout" at bounding box center [611, 195] width 193 height 50
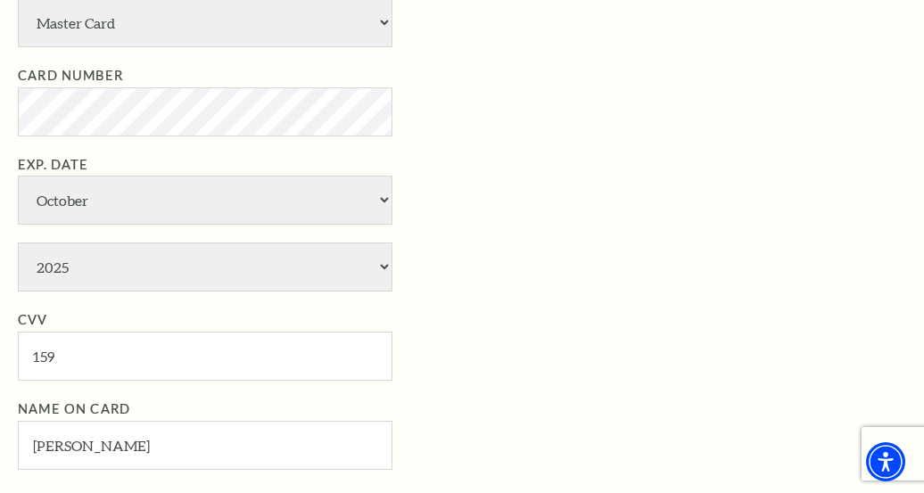
scroll to position [1070, 0]
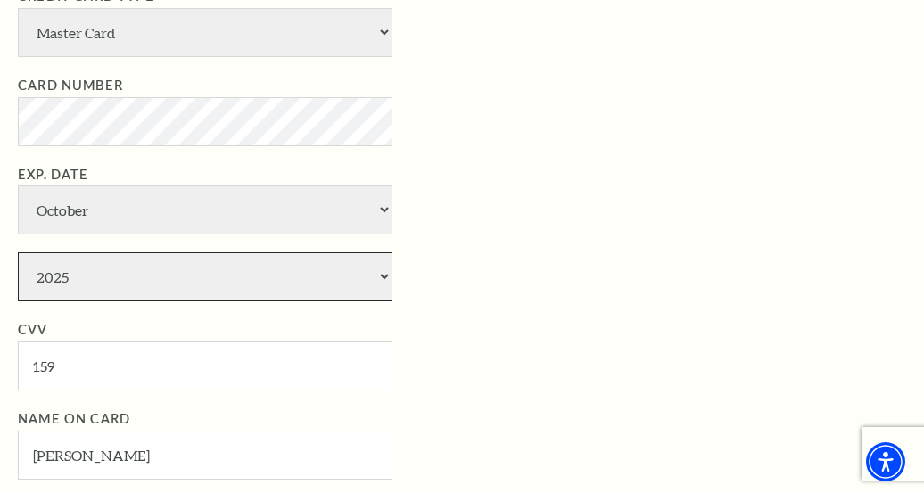
click at [341, 278] on select "2025 2026 2027 2028 2029 2030 2031 2032 2033 2034" at bounding box center [205, 276] width 374 height 49
click at [341, 276] on select "2025 2026 2027 2028 2029 2030 2031 2032 2033 2034" at bounding box center [205, 276] width 374 height 49
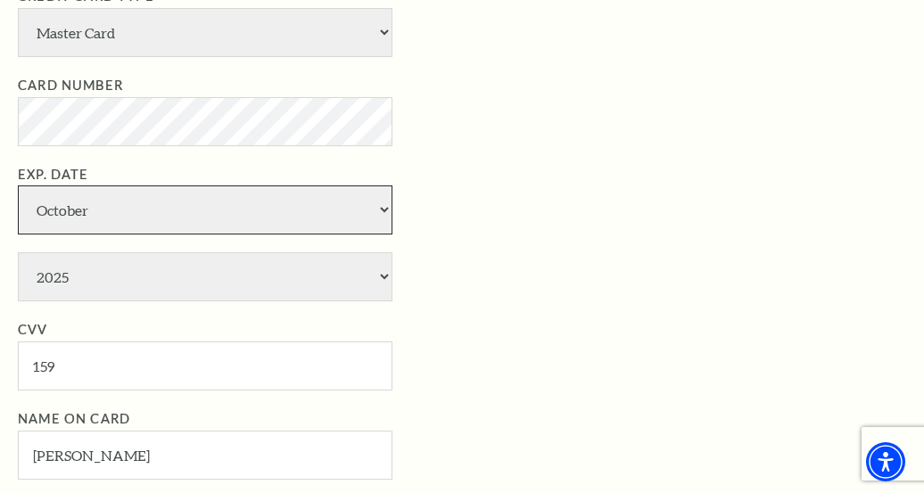
click at [254, 221] on select "January February March April May June July August September October November De…" at bounding box center [205, 209] width 374 height 49
select select "5"
click at [18, 185] on select "January February March April May June July August September October November De…" at bounding box center [205, 209] width 374 height 49
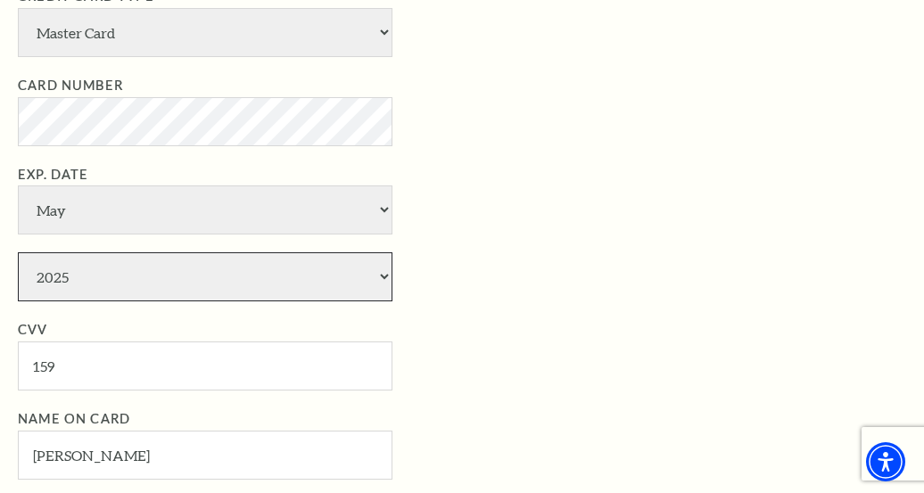
click at [148, 276] on select "2025 2026 2027 2028 2029 2030 2031 2032 2033 2034" at bounding box center [205, 276] width 374 height 49
select select "2030"
click at [18, 252] on select "2025 2026 2027 2028 2029 2030 2031 2032 2033 2034" at bounding box center [205, 276] width 374 height 49
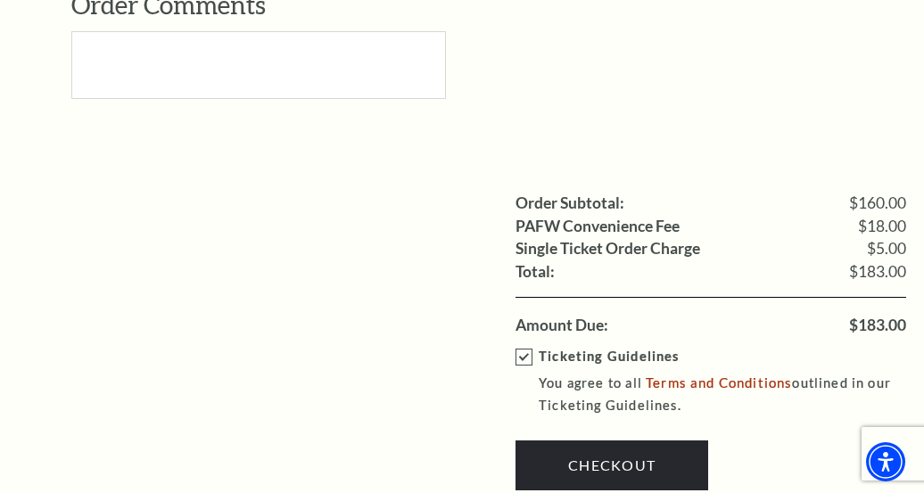
scroll to position [2229, 0]
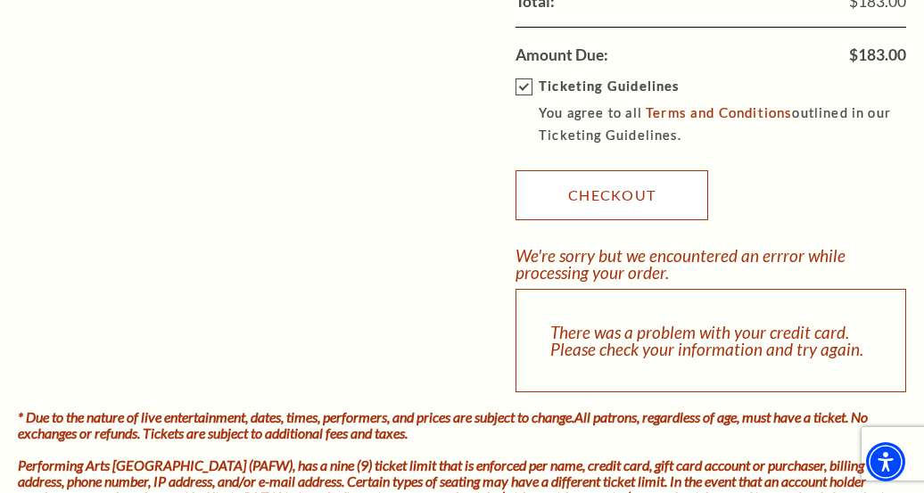
click at [625, 196] on link "Checkout" at bounding box center [611, 195] width 193 height 50
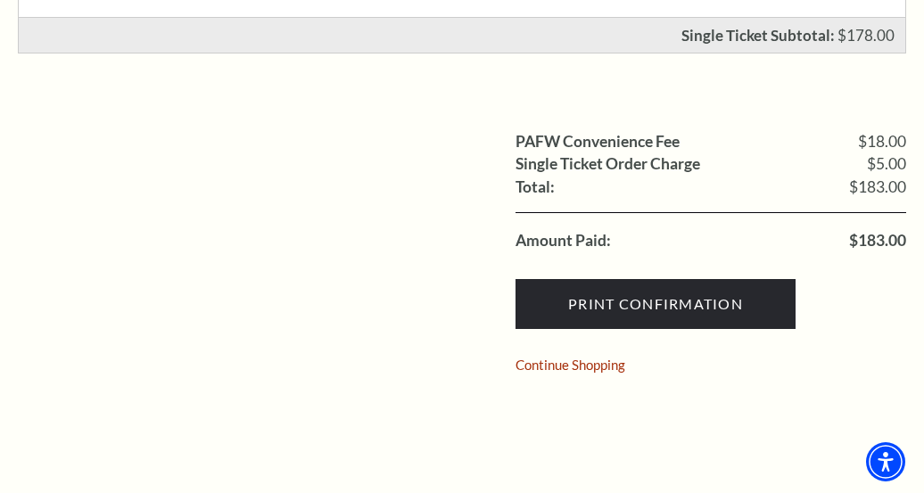
scroll to position [713, 0]
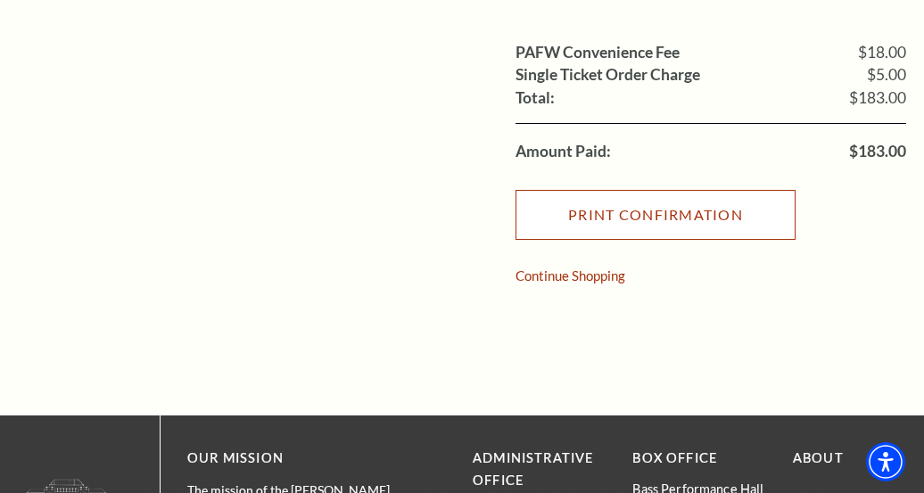
drag, startPoint x: 638, startPoint y: 216, endPoint x: 495, endPoint y: 188, distance: 146.2
click at [638, 216] on input "Print Confirmation" at bounding box center [655, 215] width 280 height 50
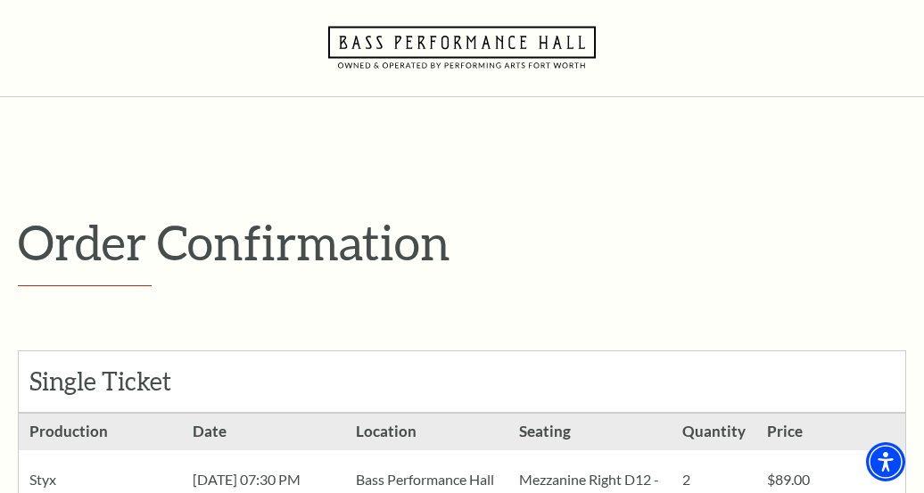
scroll to position [0, 0]
